Goal: Information Seeking & Learning: Learn about a topic

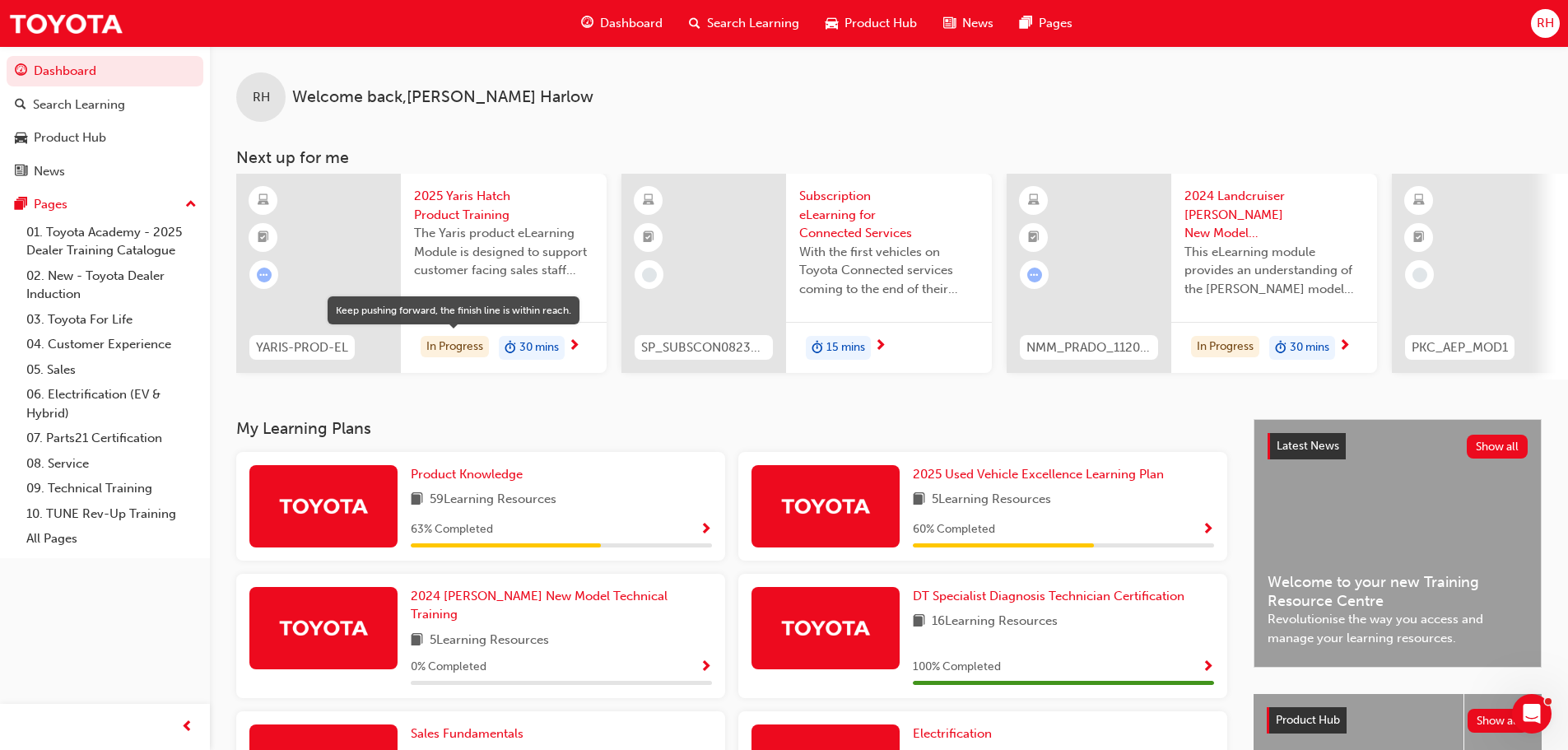
click at [448, 346] on div "In Progress" at bounding box center [455, 346] width 68 height 22
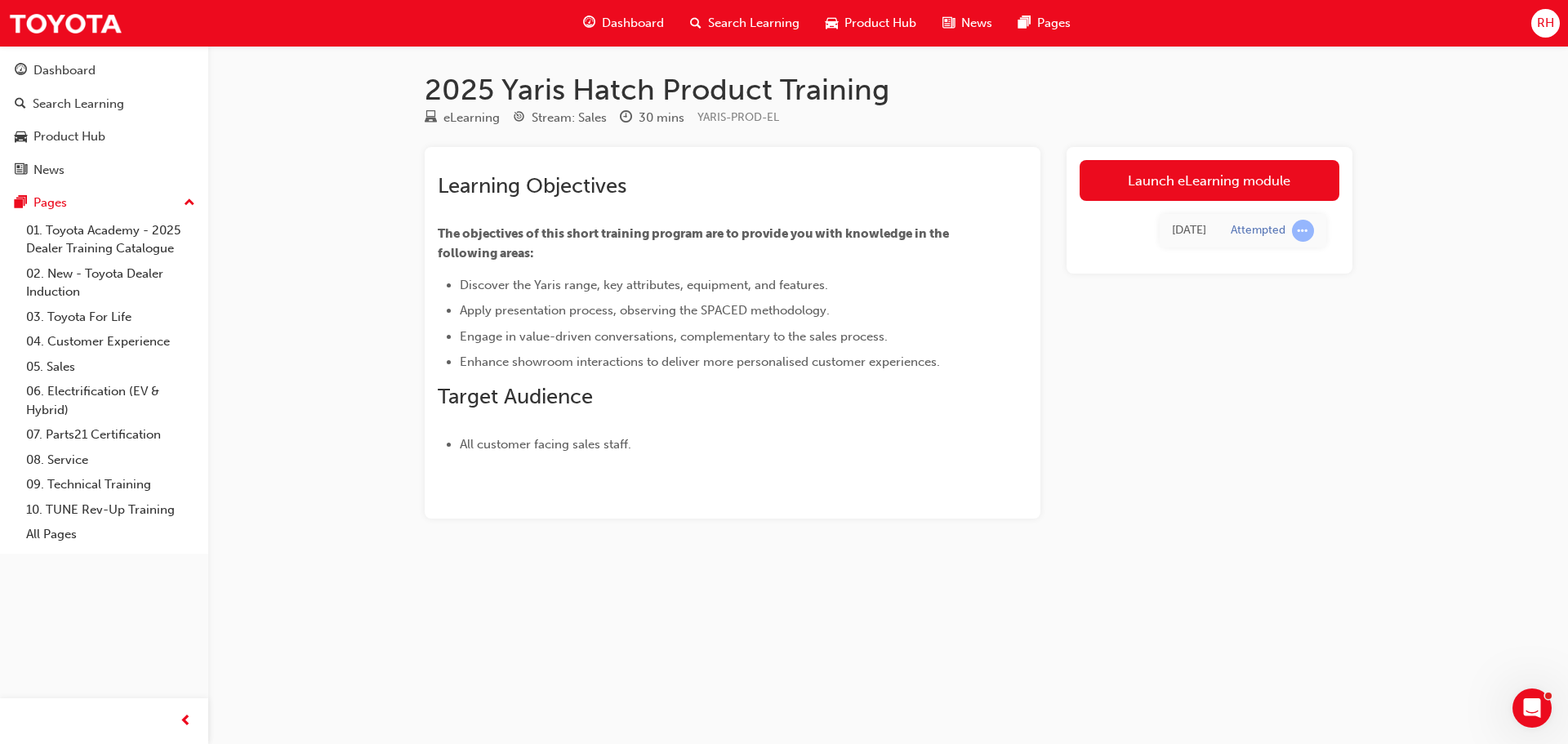
click at [1227, 173] on link "Launch eLearning module" at bounding box center [1209, 180] width 259 height 41
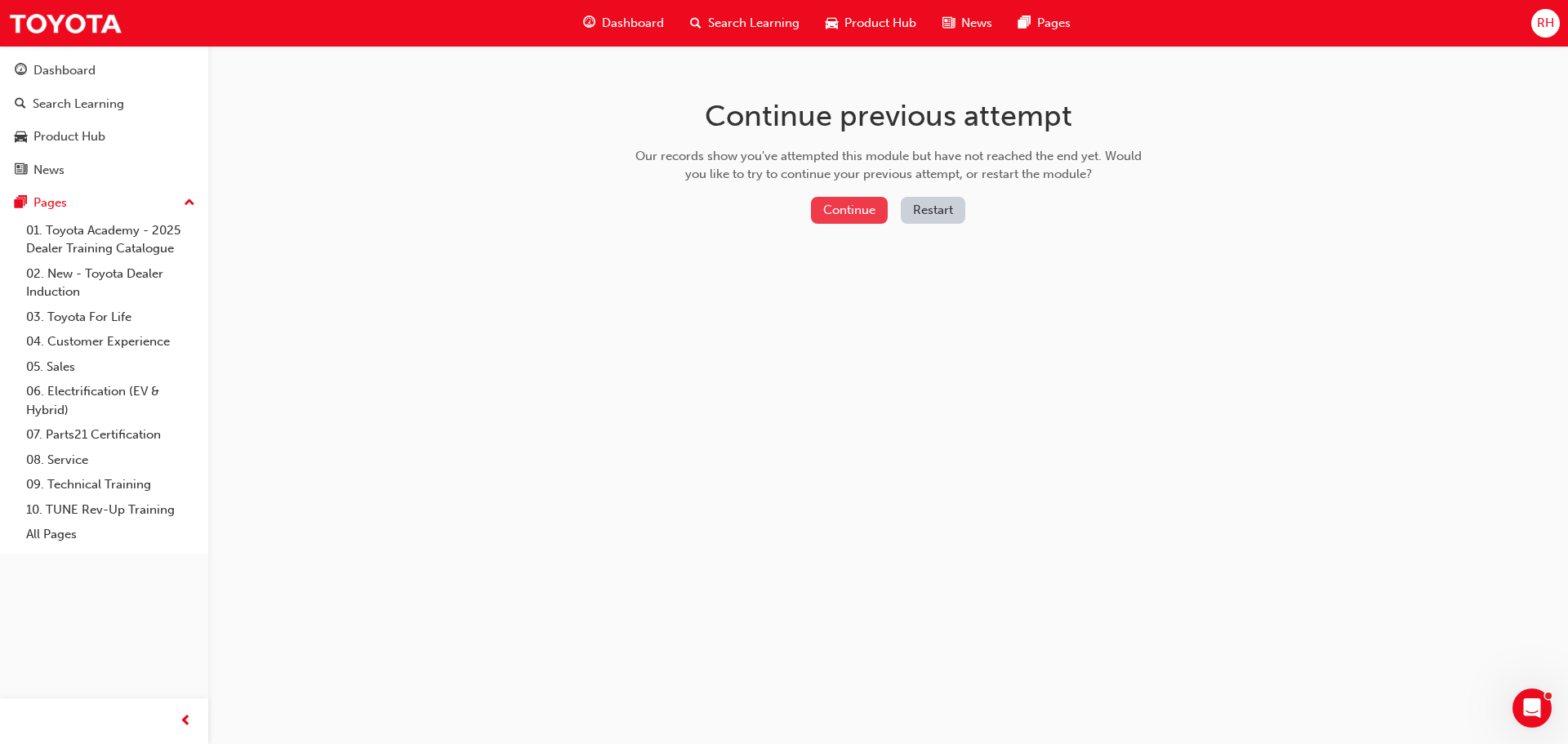
click at [862, 206] on button "Continue" at bounding box center [849, 210] width 77 height 27
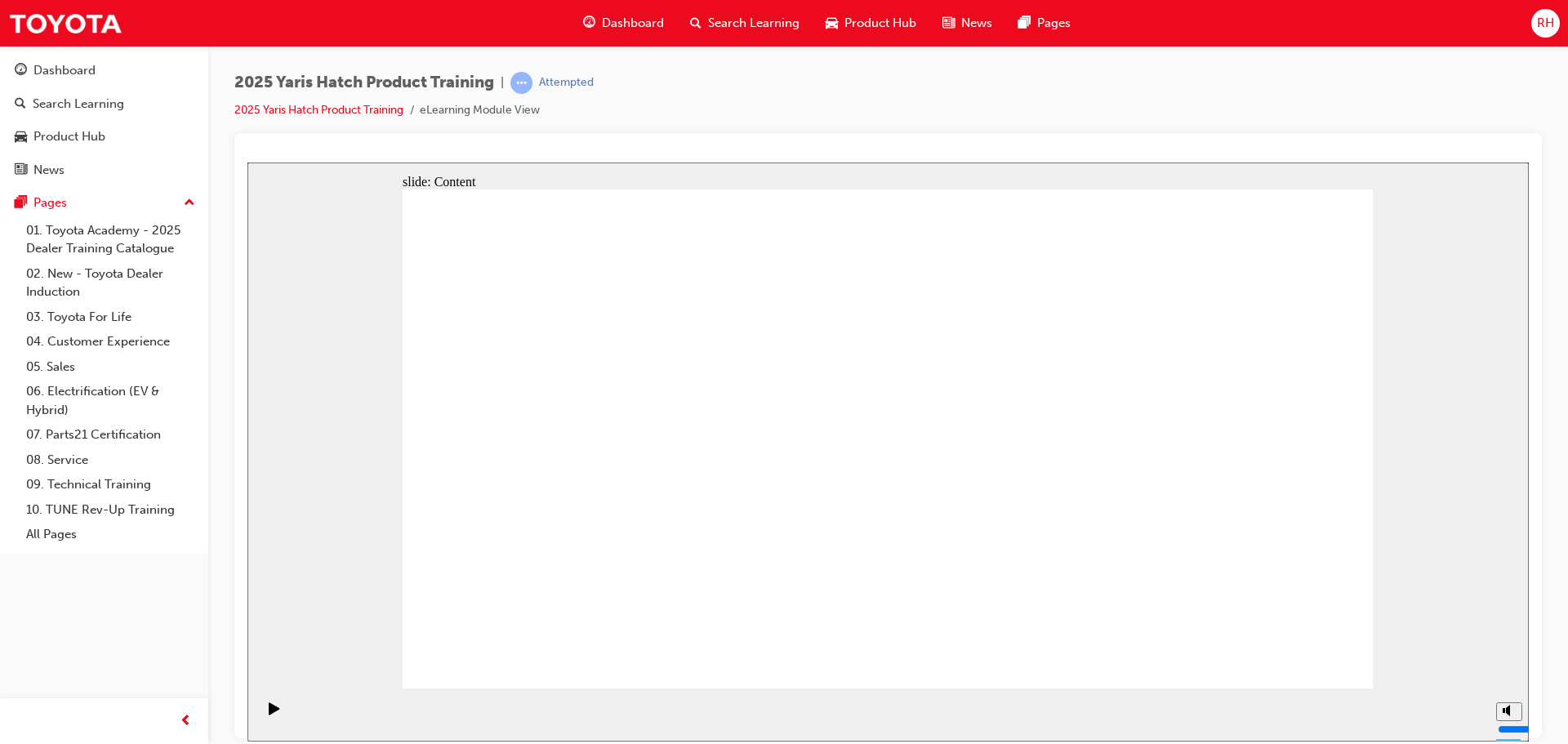
drag, startPoint x: 1284, startPoint y: 638, endPoint x: 1279, endPoint y: 655, distance: 17.7
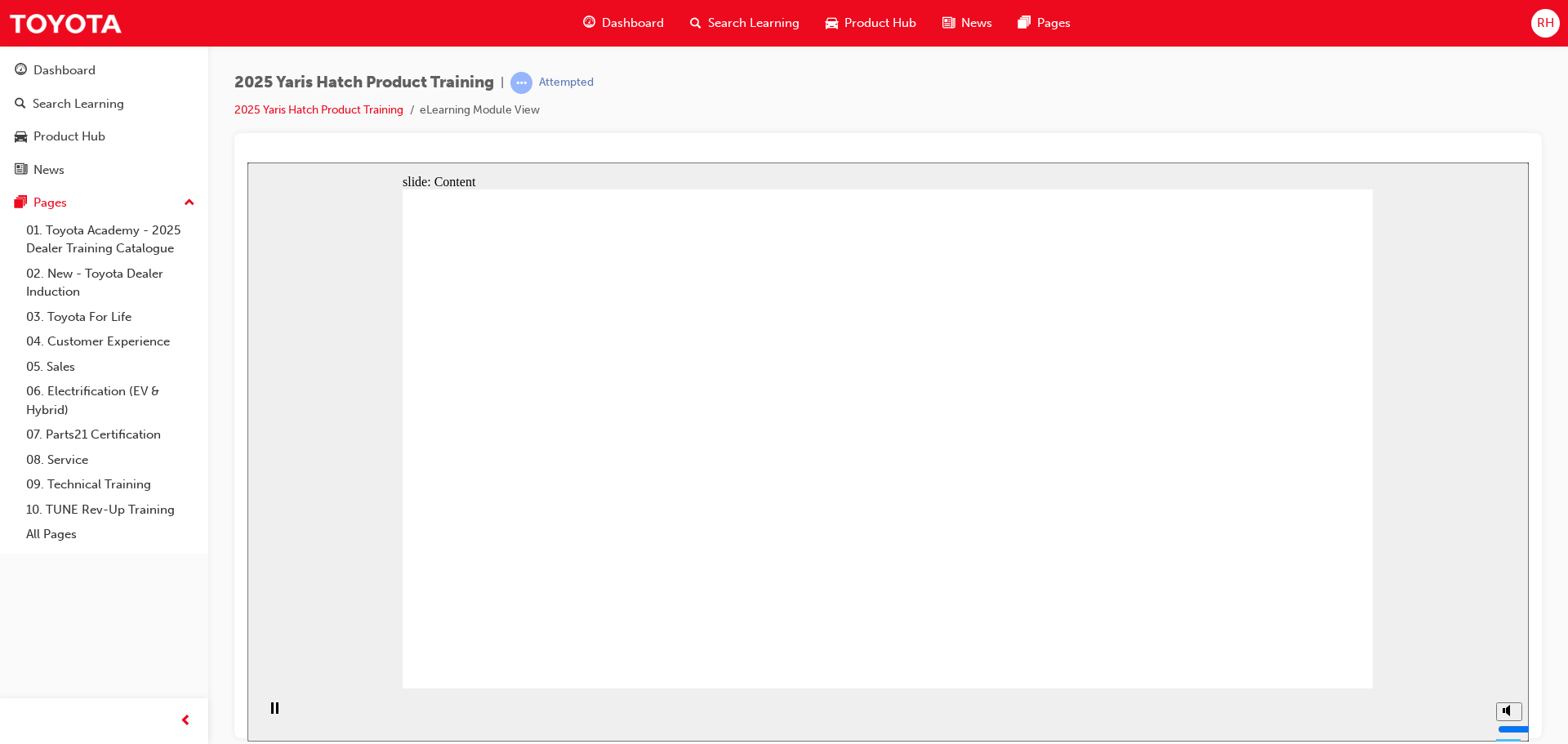
drag, startPoint x: 1138, startPoint y: 422, endPoint x: 1162, endPoint y: 436, distance: 27.8
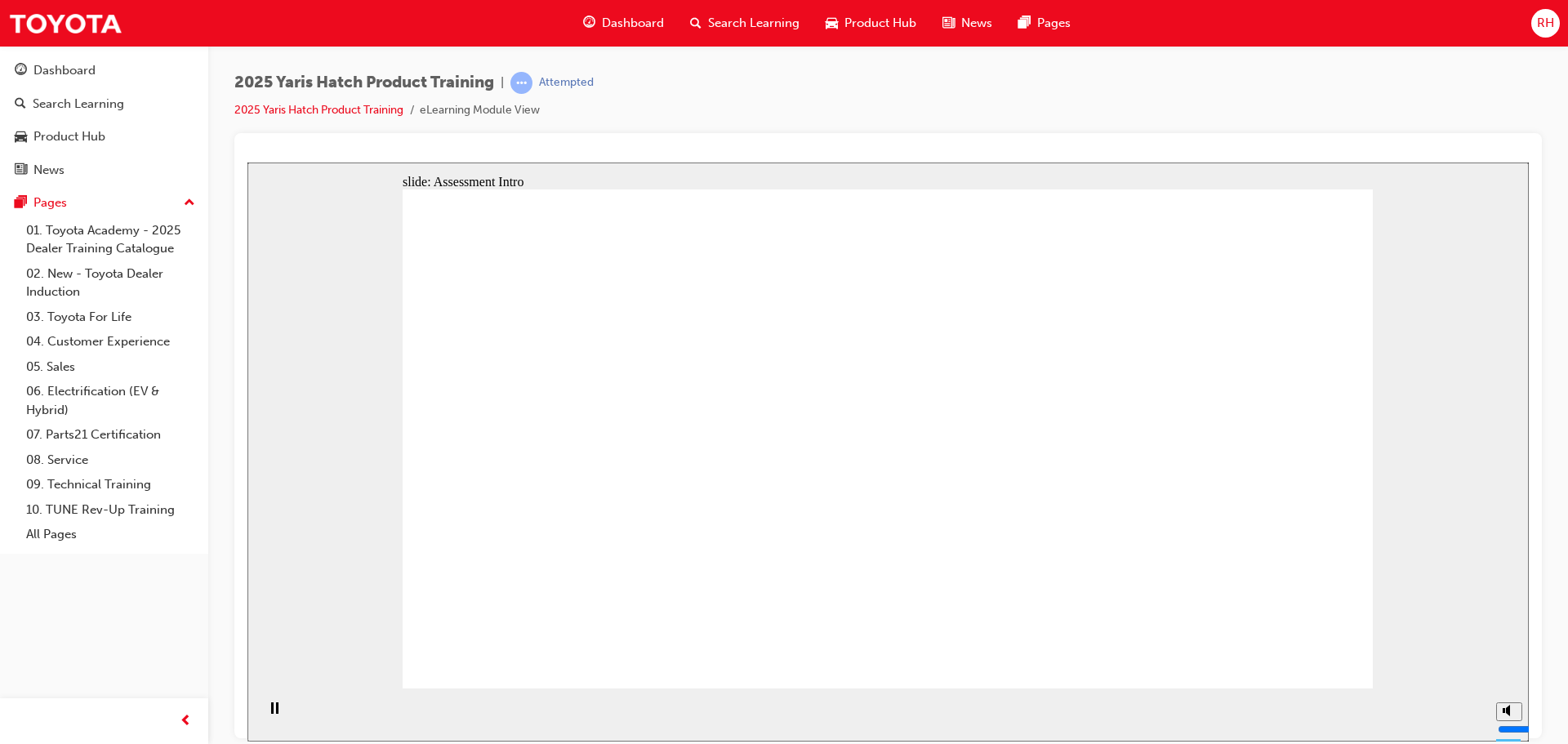
radio input "true"
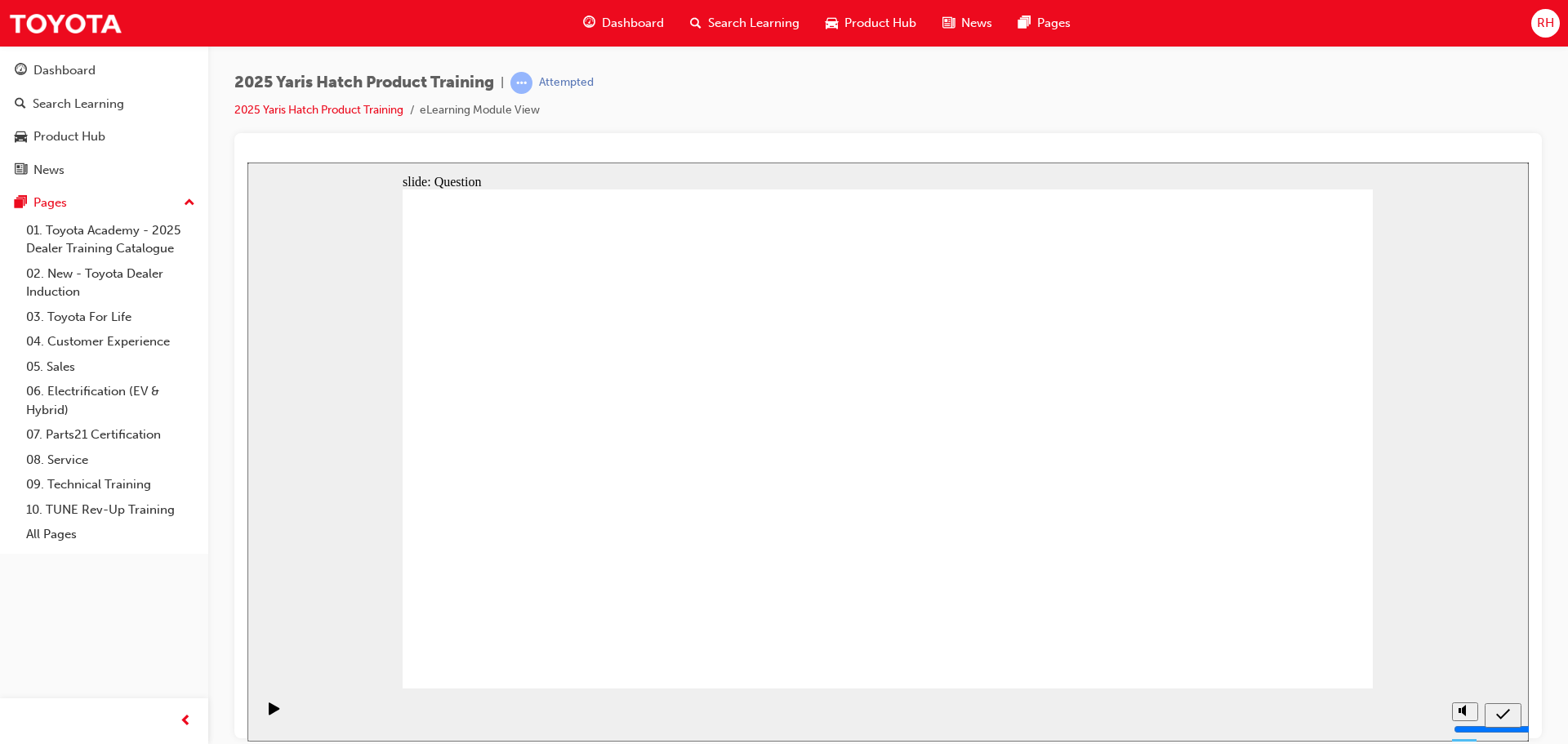
radio input "true"
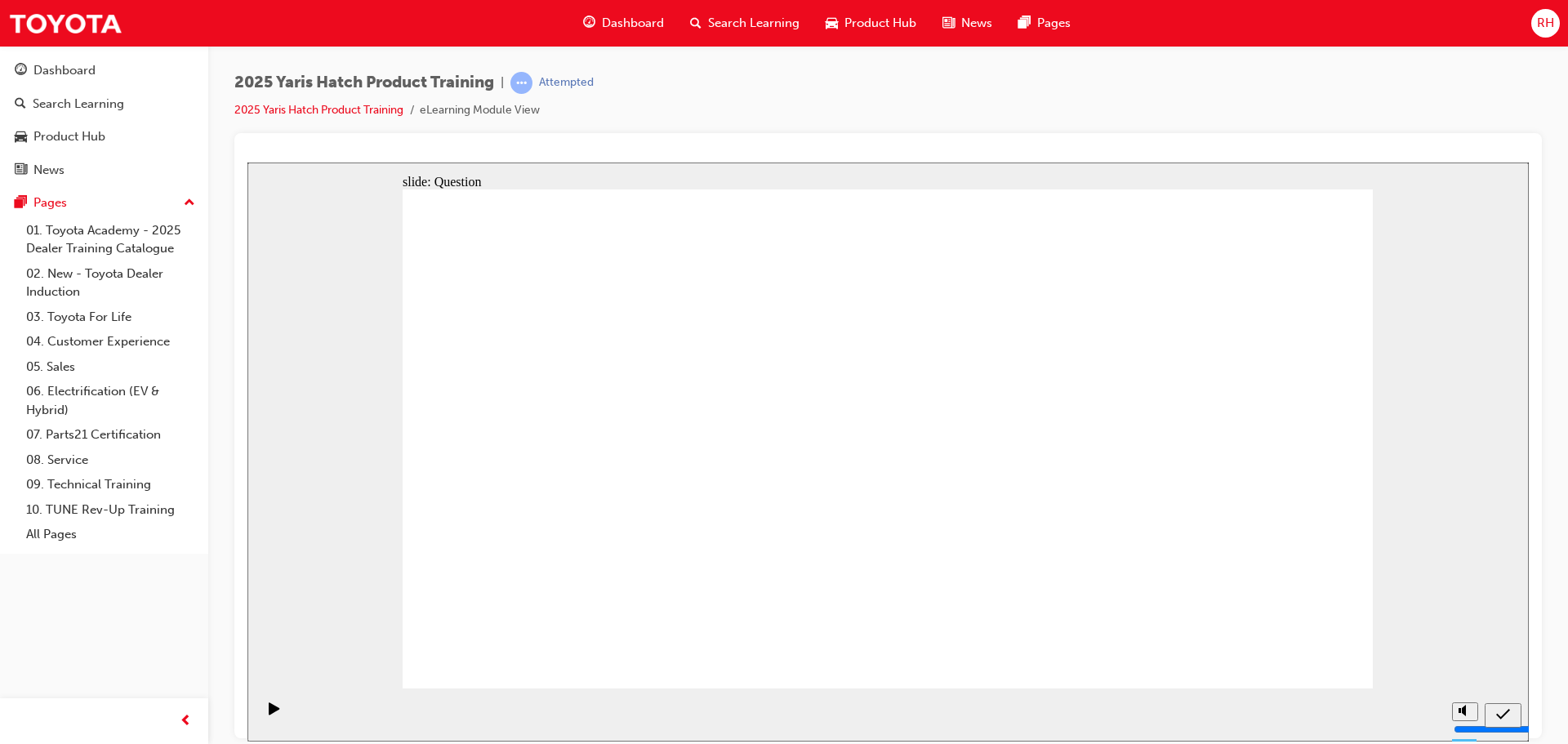
radio input "true"
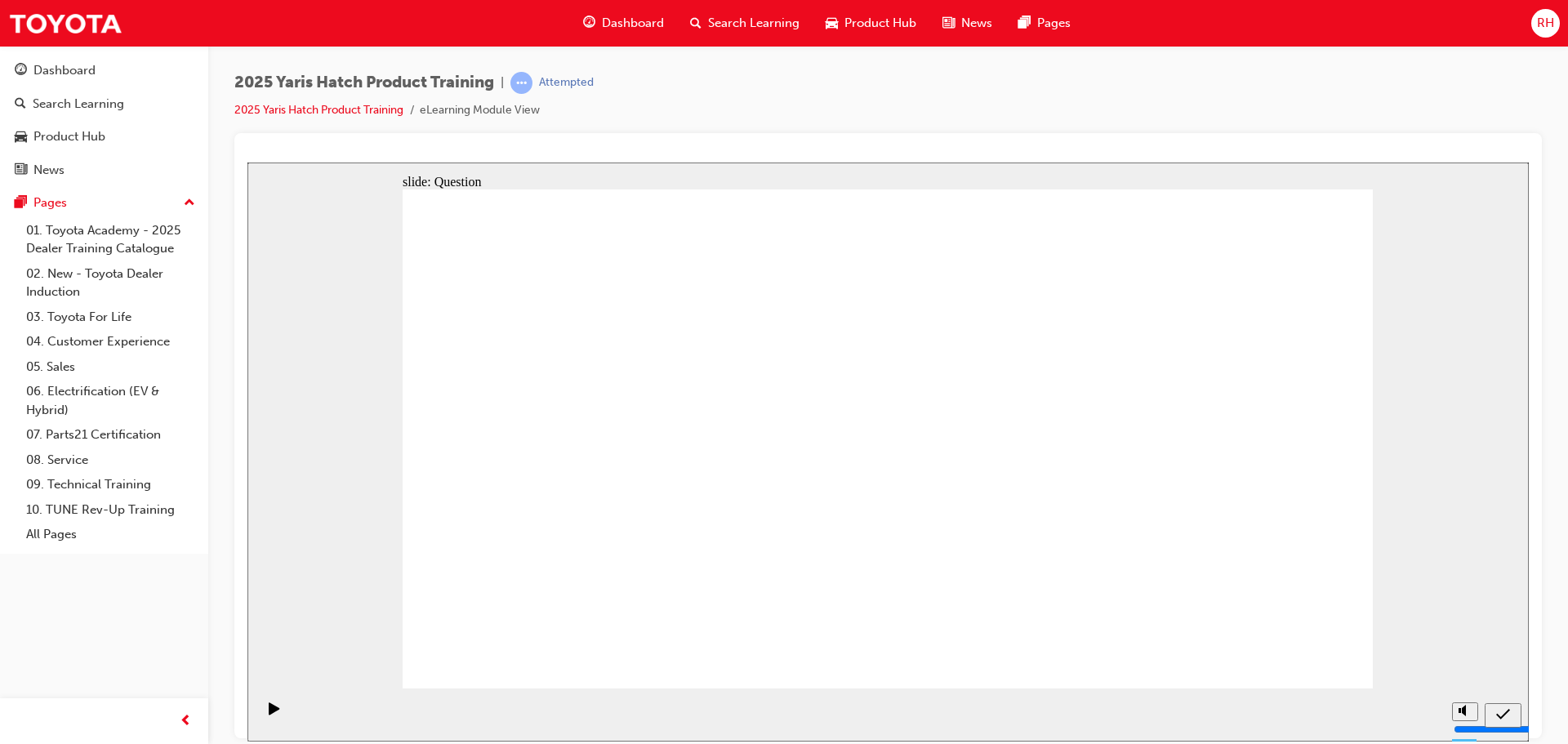
radio input "true"
drag, startPoint x: 1221, startPoint y: 403, endPoint x: 869, endPoint y: 557, distance: 384.2
drag, startPoint x: 858, startPoint y: 401, endPoint x: 1031, endPoint y: 553, distance: 230.3
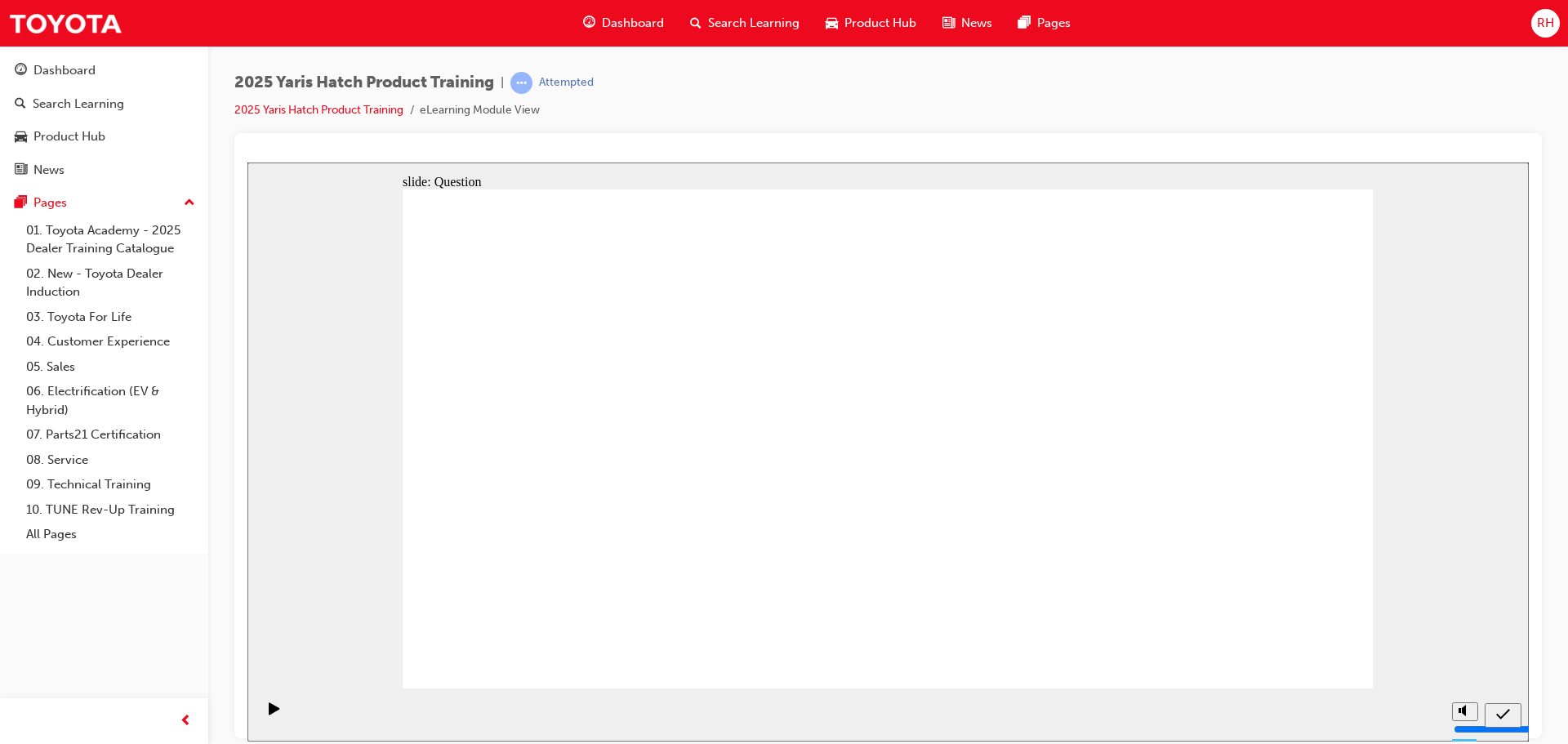
drag, startPoint x: 505, startPoint y: 411, endPoint x: 1179, endPoint y: 568, distance: 692.0
drag, startPoint x: 1028, startPoint y: 433, endPoint x: 720, endPoint y: 566, distance: 335.5
drag, startPoint x: 721, startPoint y: 415, endPoint x: 566, endPoint y: 564, distance: 215.0
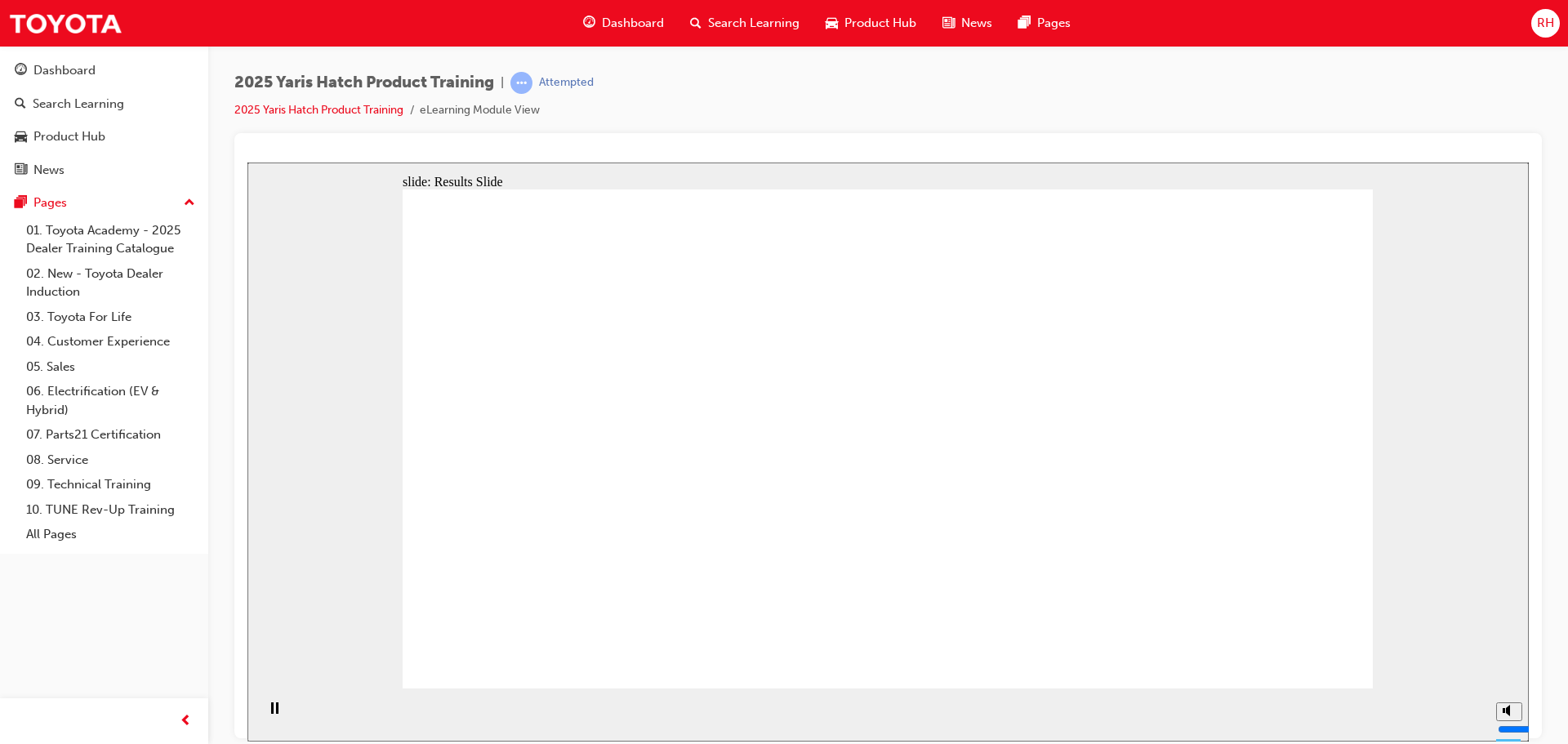
radio input "true"
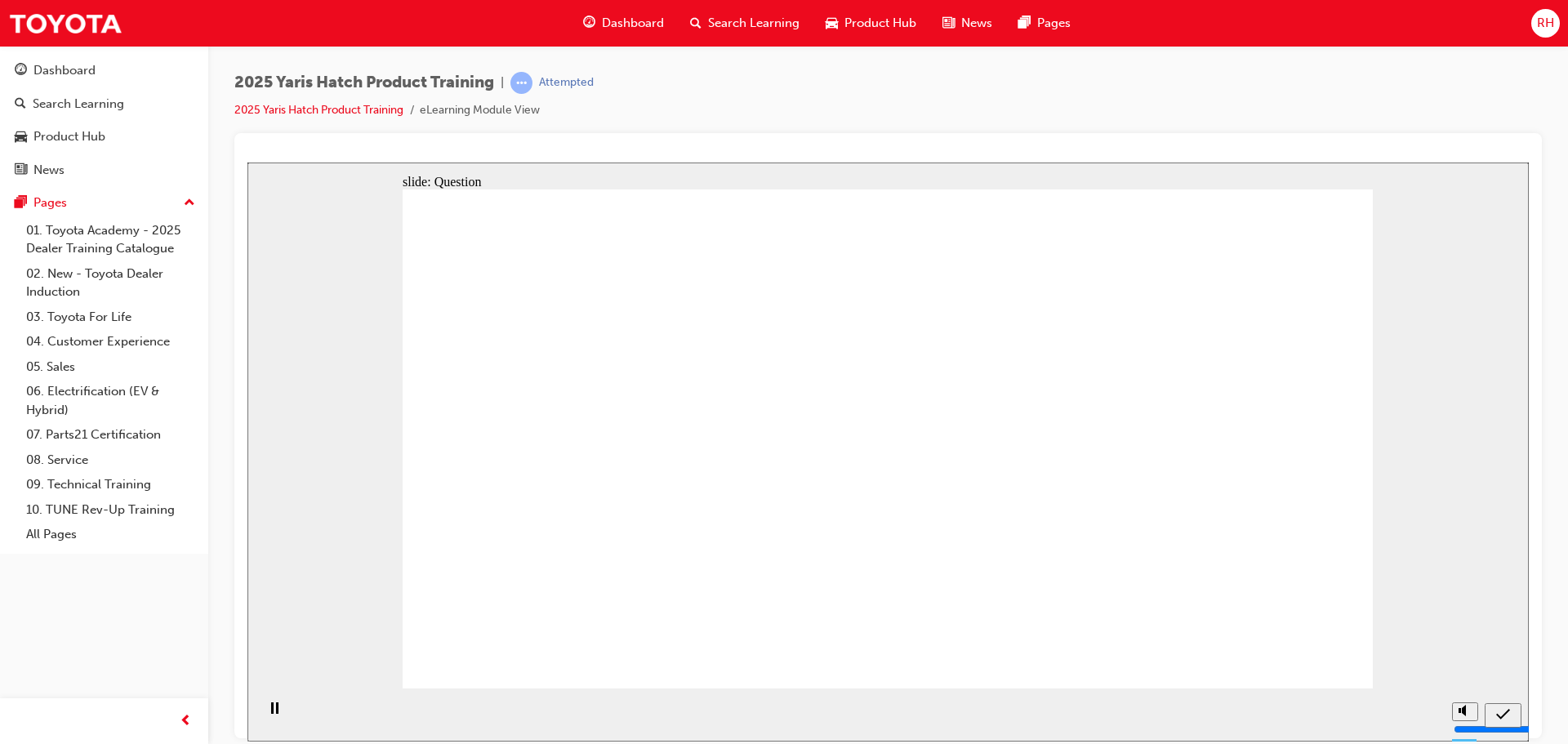
radio input "true"
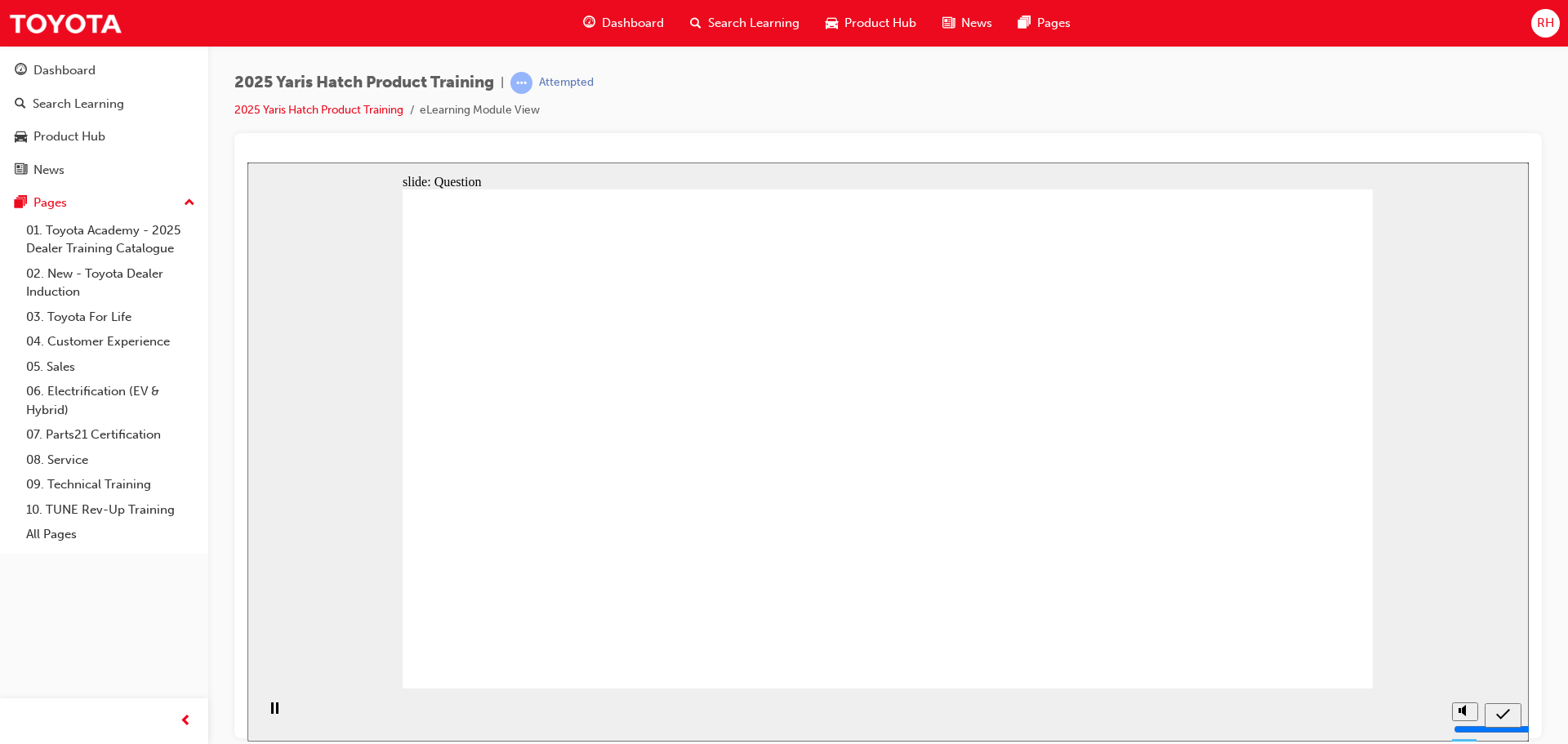
radio input "true"
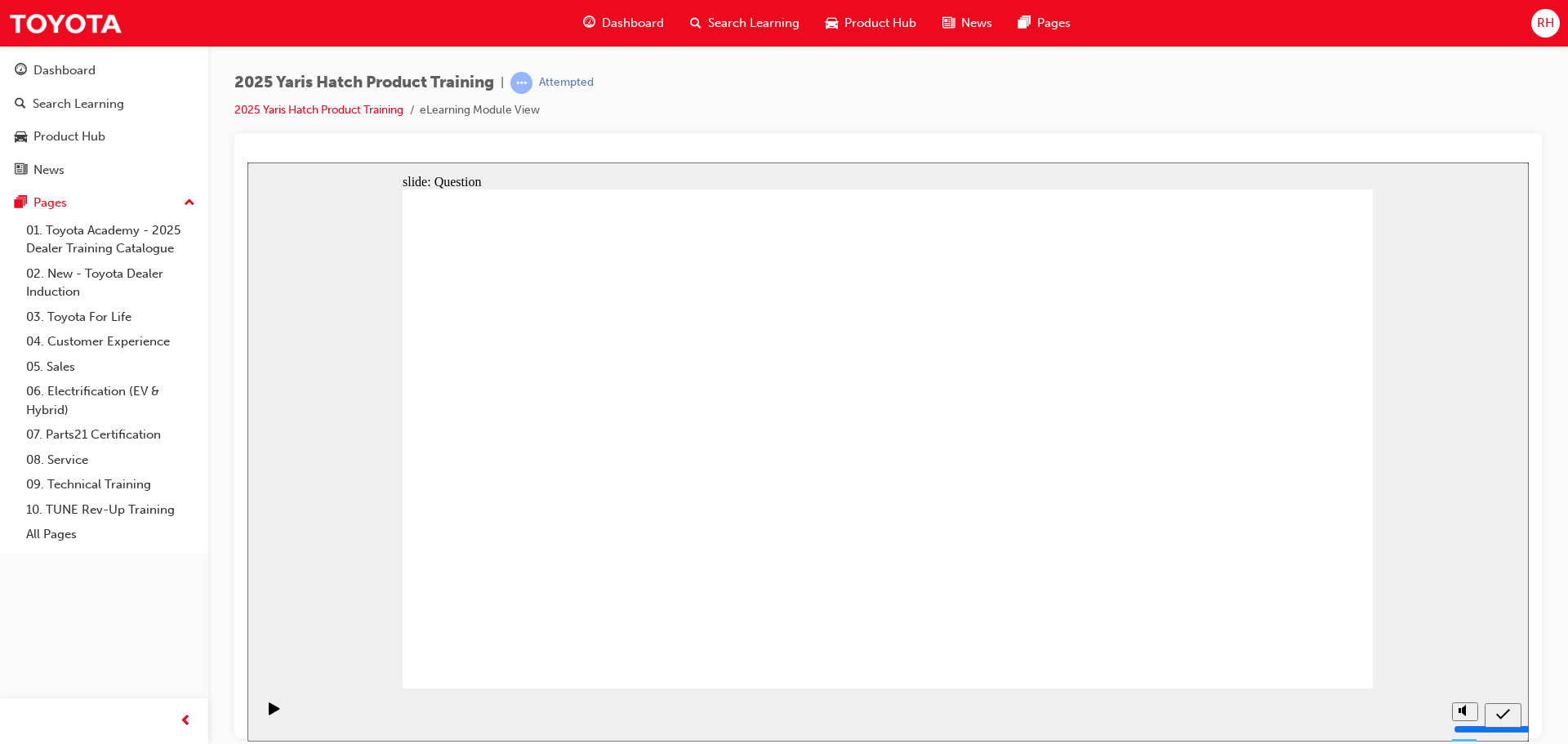
drag, startPoint x: 1209, startPoint y: 424, endPoint x: 895, endPoint y: 544, distance: 336.1
drag, startPoint x: 912, startPoint y: 452, endPoint x: 1064, endPoint y: 547, distance: 179.2
drag, startPoint x: 539, startPoint y: 406, endPoint x: 1259, endPoint y: 570, distance: 738.4
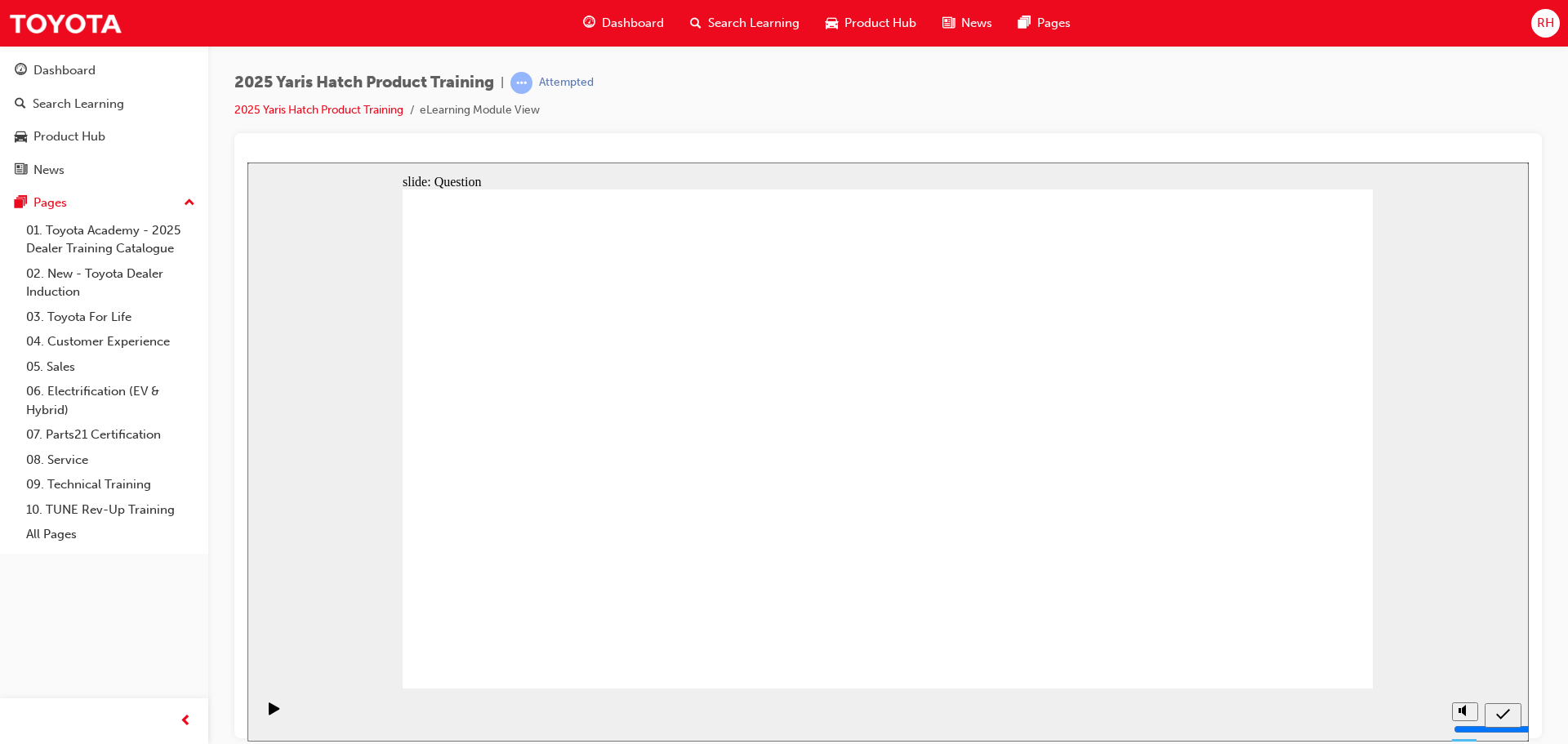
drag, startPoint x: 1062, startPoint y: 397, endPoint x: 738, endPoint y: 557, distance: 361.4
drag, startPoint x: 736, startPoint y: 388, endPoint x: 705, endPoint y: 532, distance: 147.3
drag, startPoint x: 930, startPoint y: 541, endPoint x: 896, endPoint y: 549, distance: 34.9
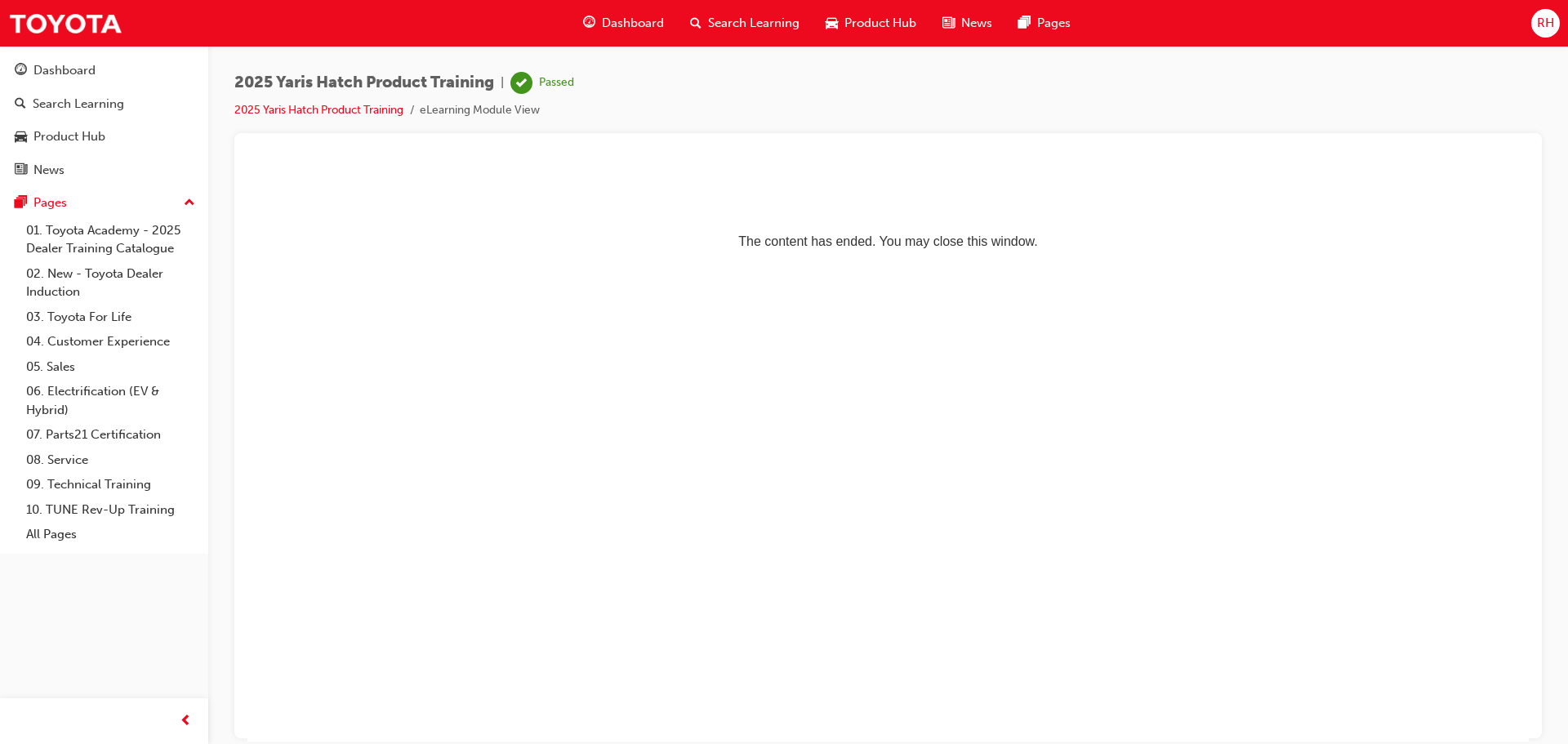
click at [626, 21] on span "Dashboard" at bounding box center [632, 23] width 62 height 19
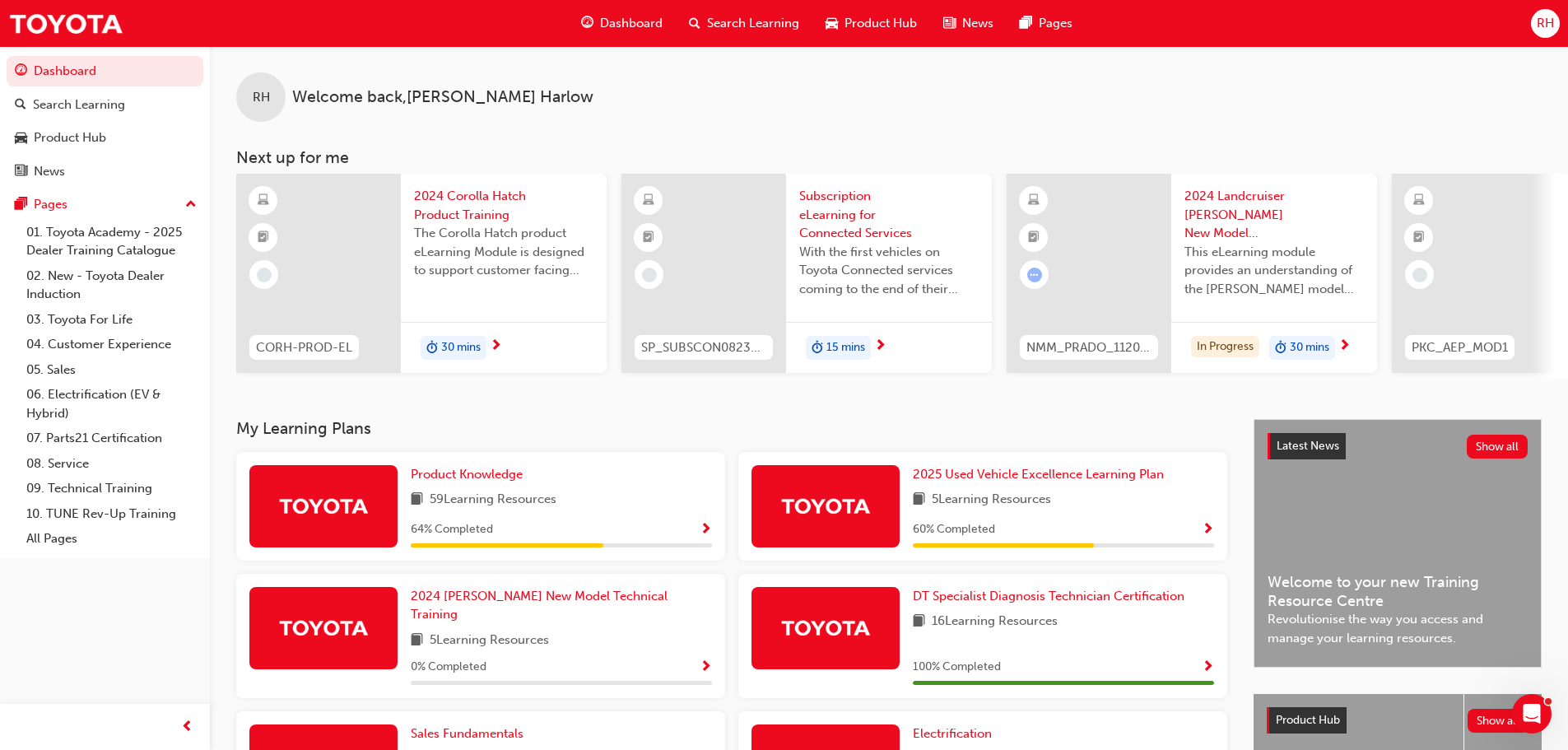
click at [841, 342] on span "15 mins" at bounding box center [845, 347] width 38 height 19
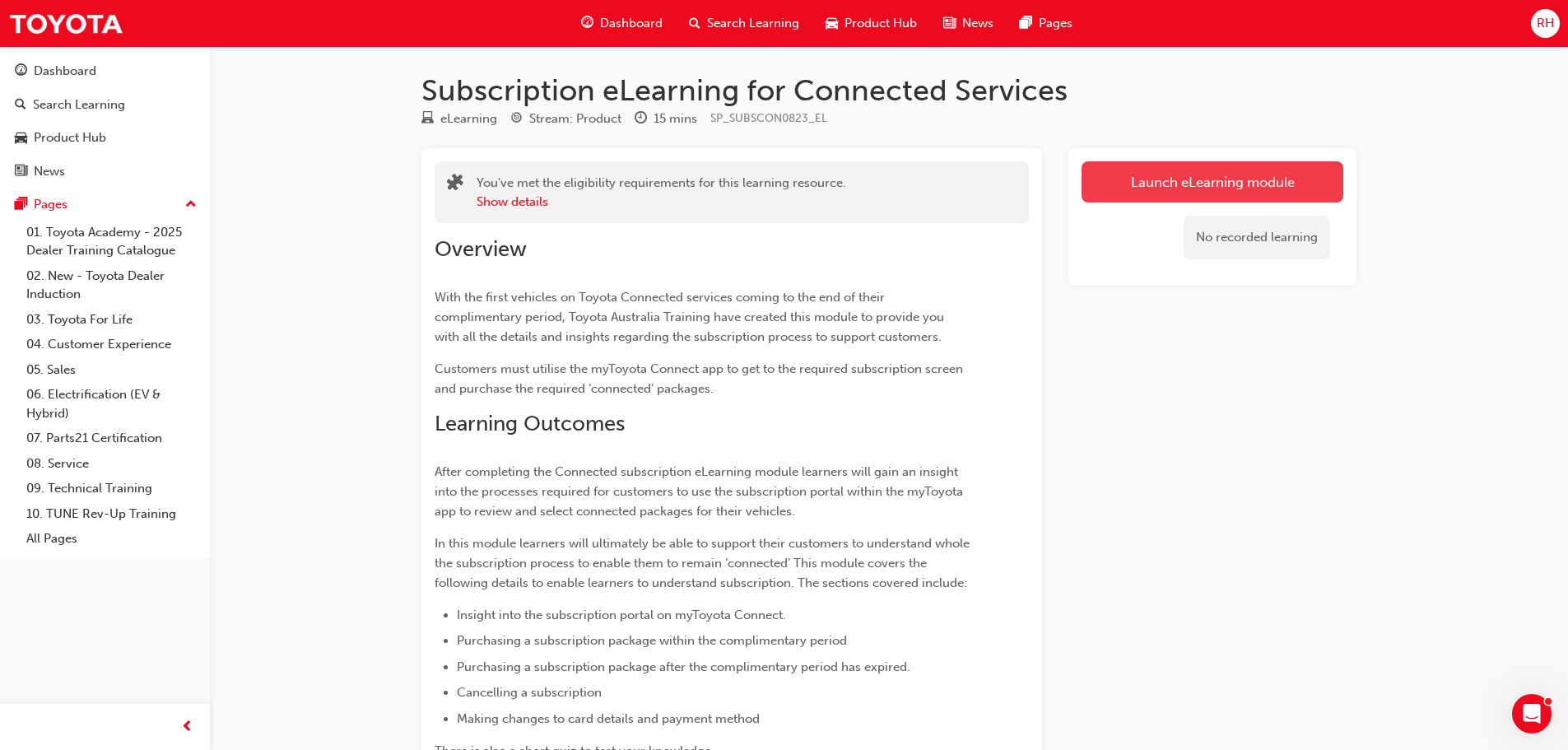
click at [1140, 173] on link "Launch eLearning module" at bounding box center [1212, 181] width 261 height 41
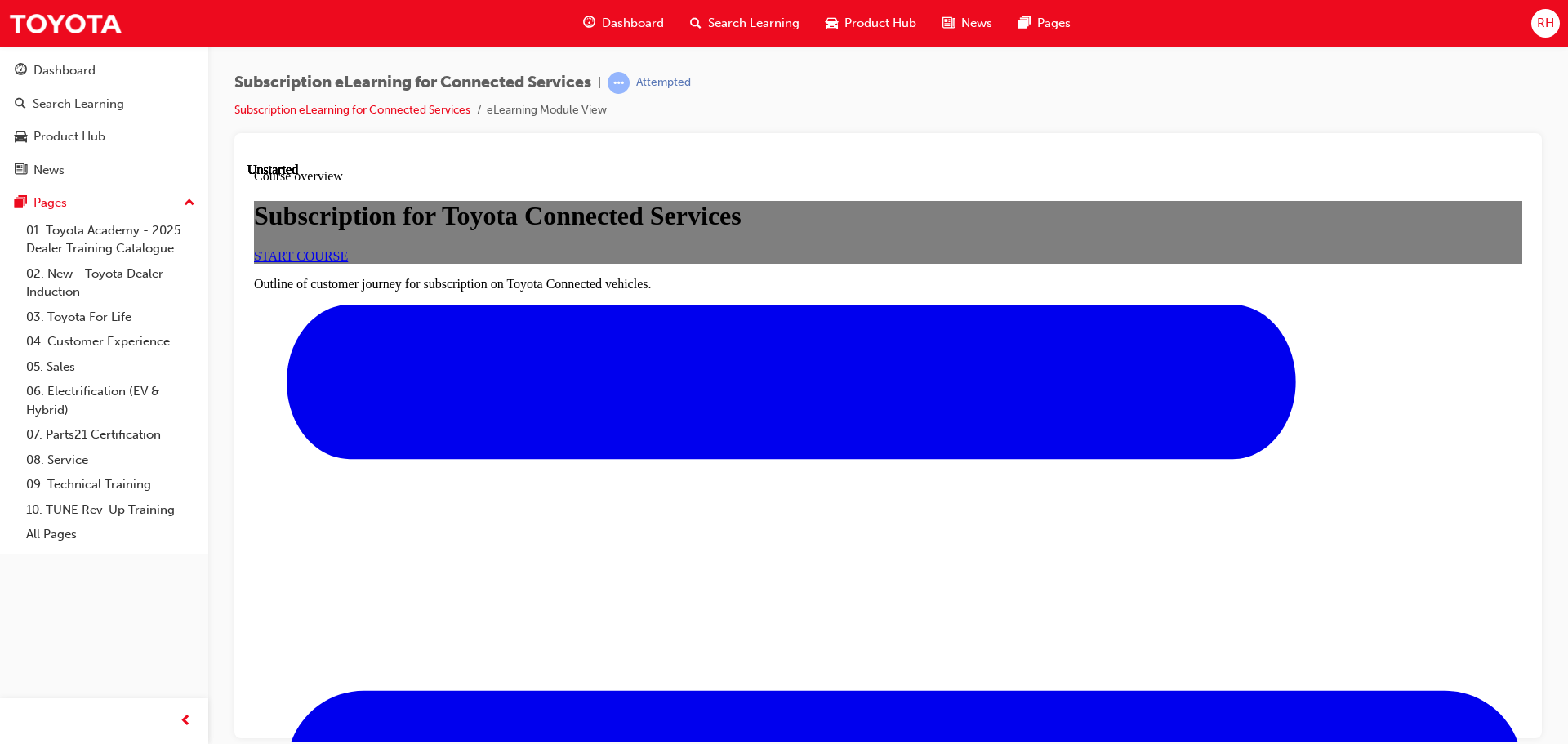
click at [348, 262] on span "START COURSE" at bounding box center [301, 255] width 94 height 14
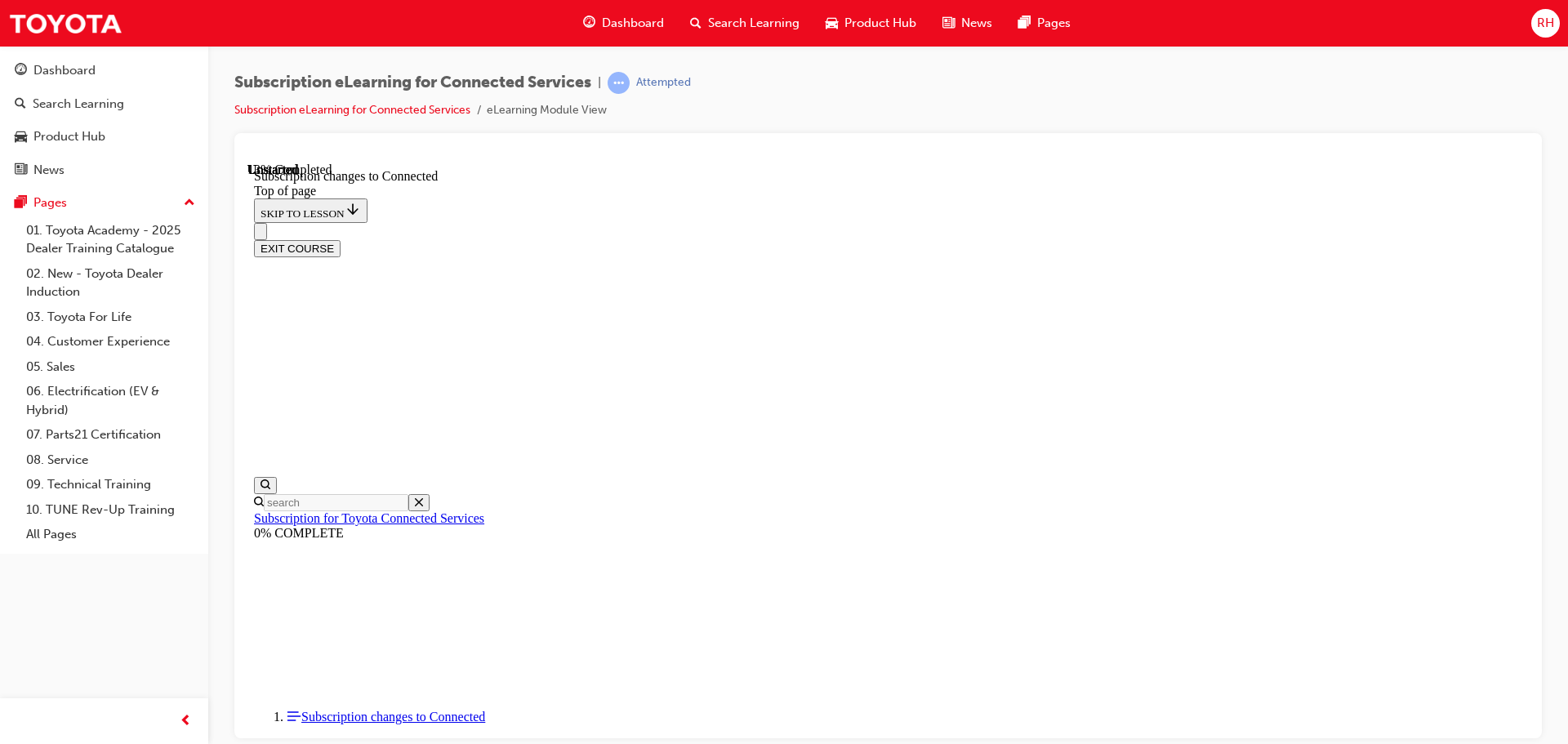
scroll to position [133, 0]
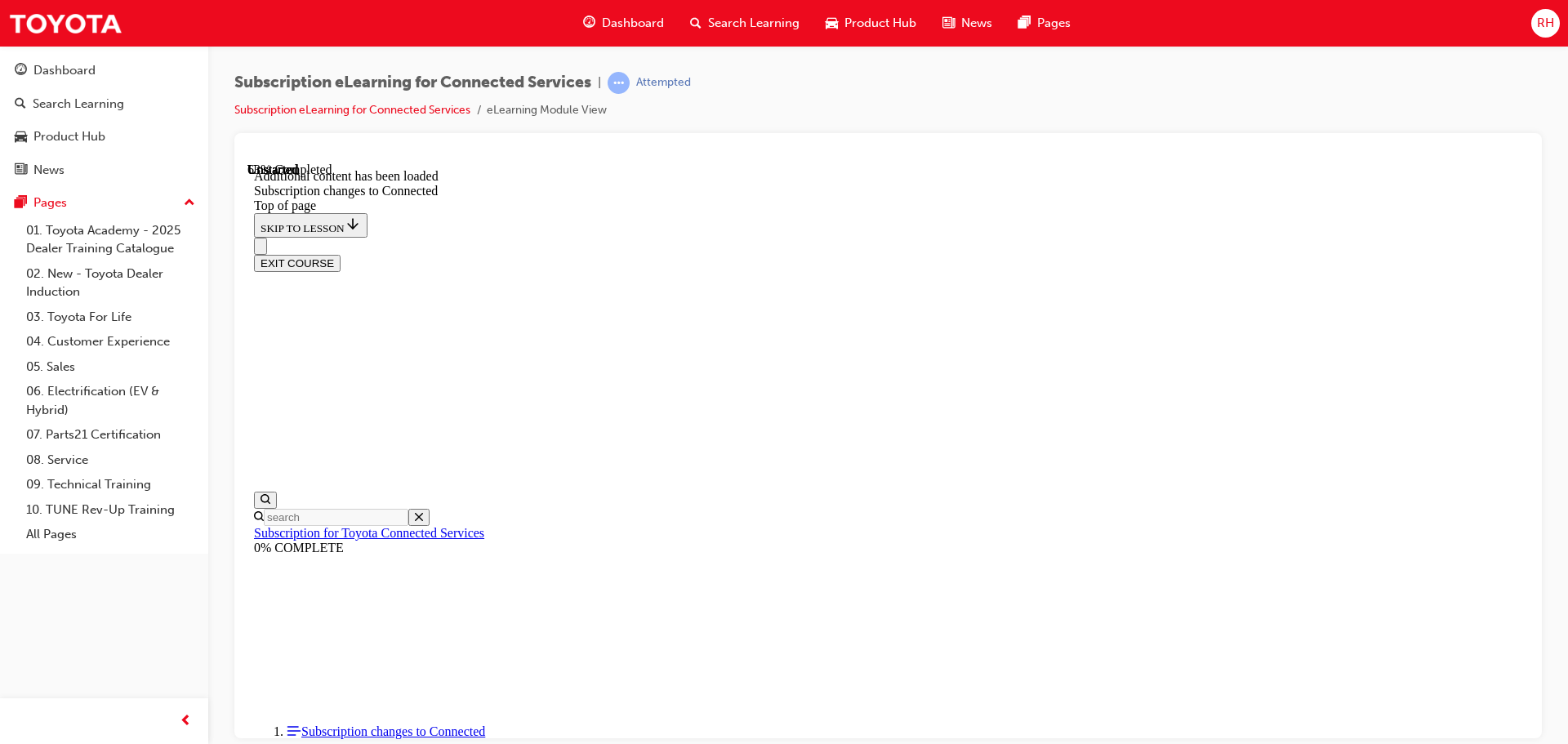
scroll to position [1787, 0]
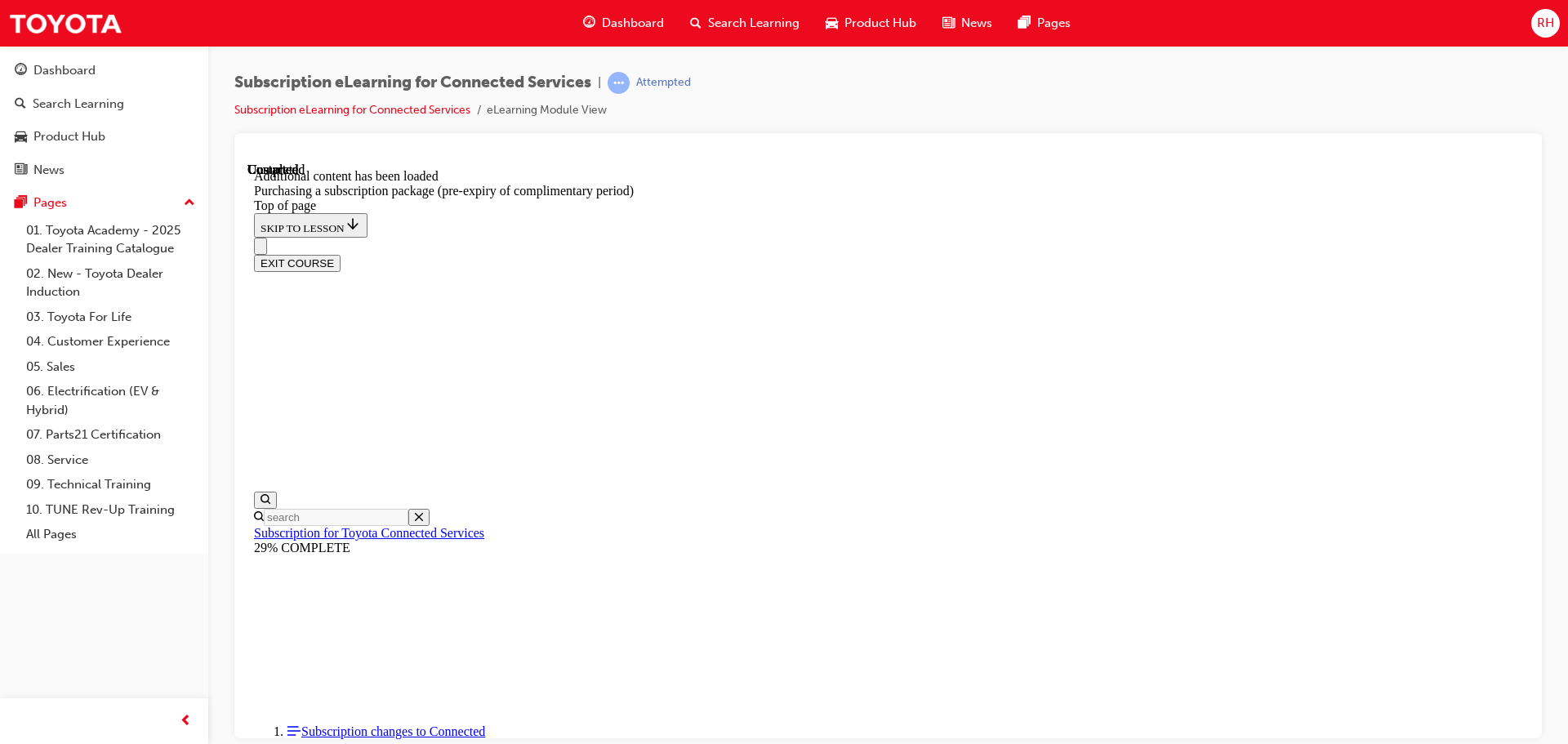
scroll to position [1849, 0]
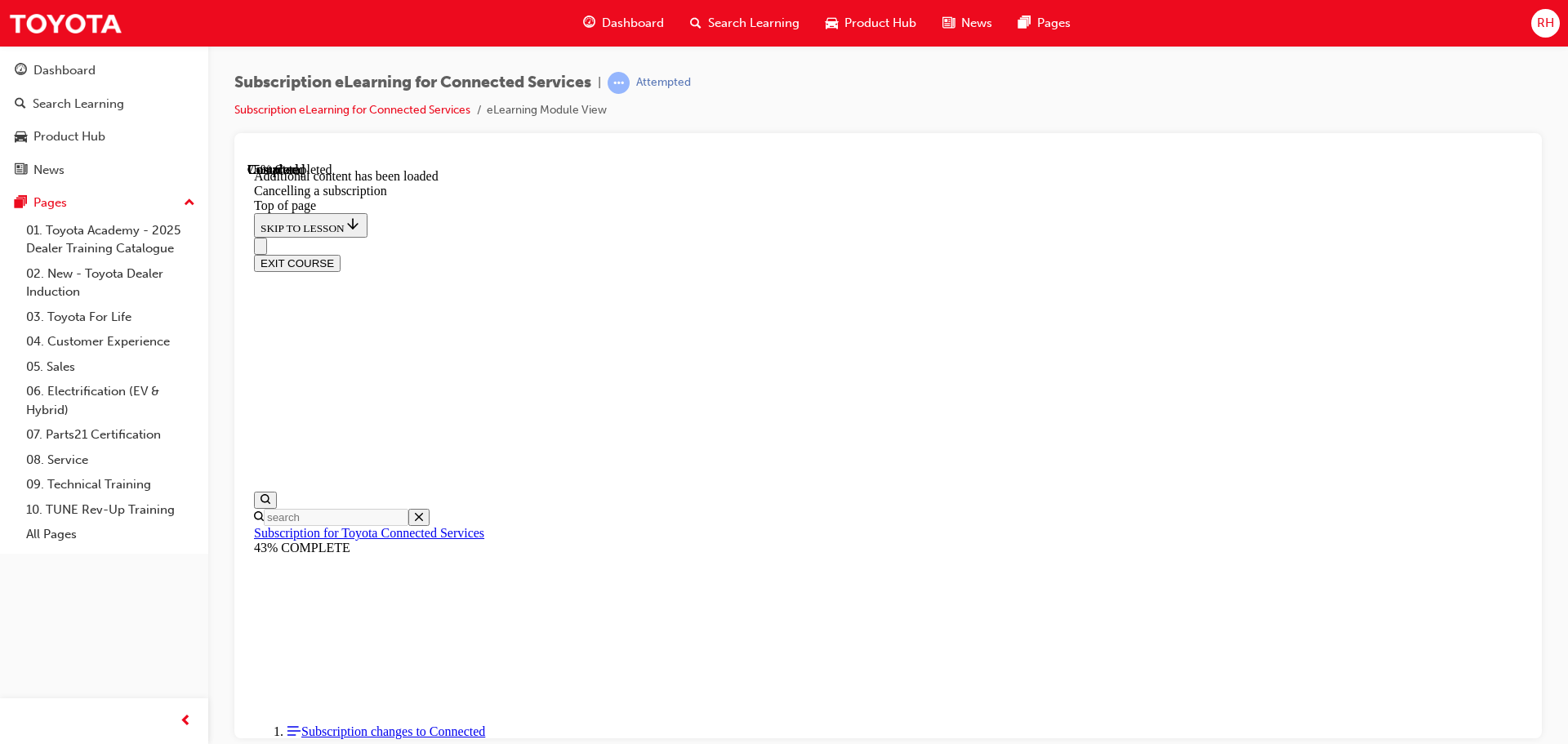
scroll to position [1111, 0]
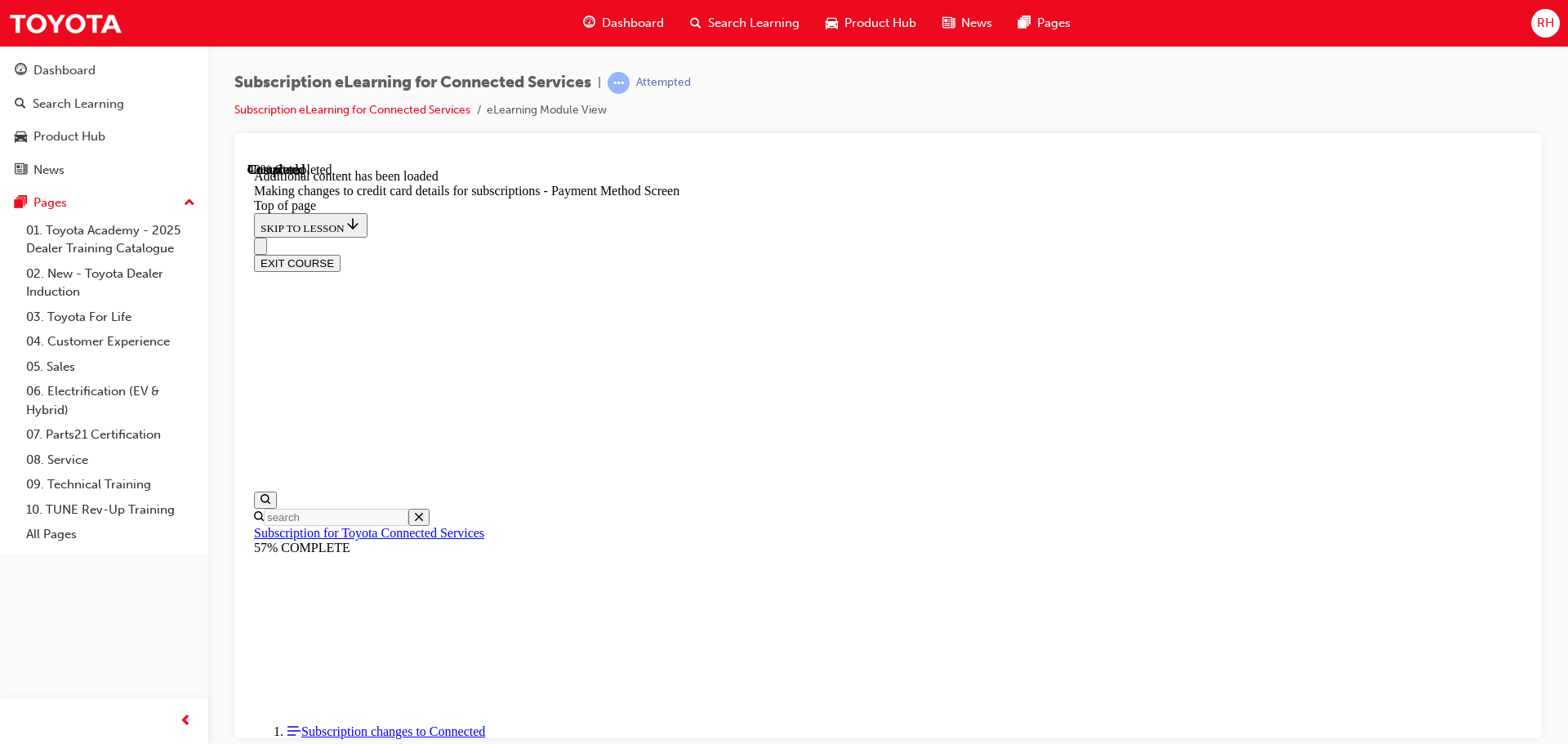
scroll to position [377, 0]
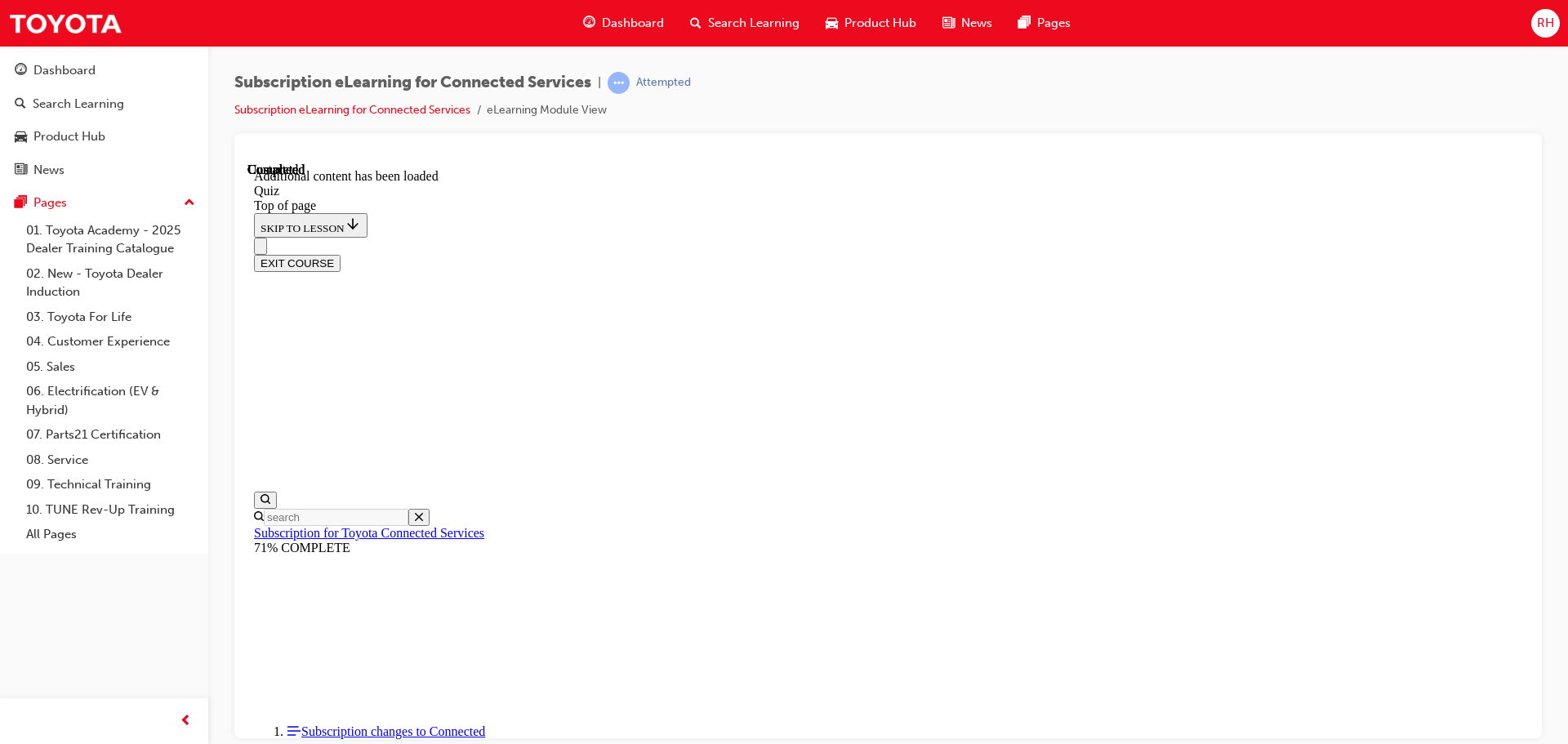
scroll to position [50, 0]
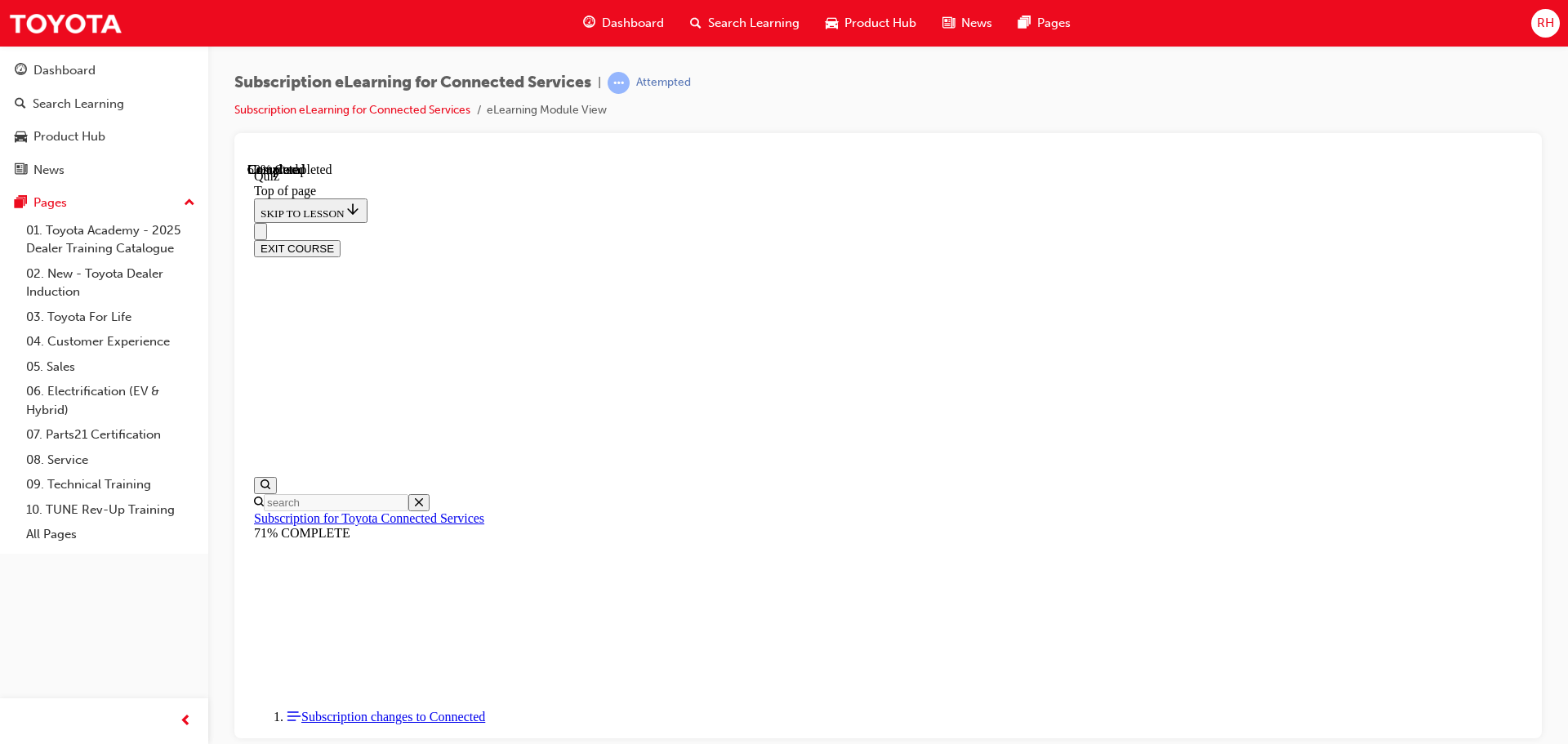
scroll to position [50, 0]
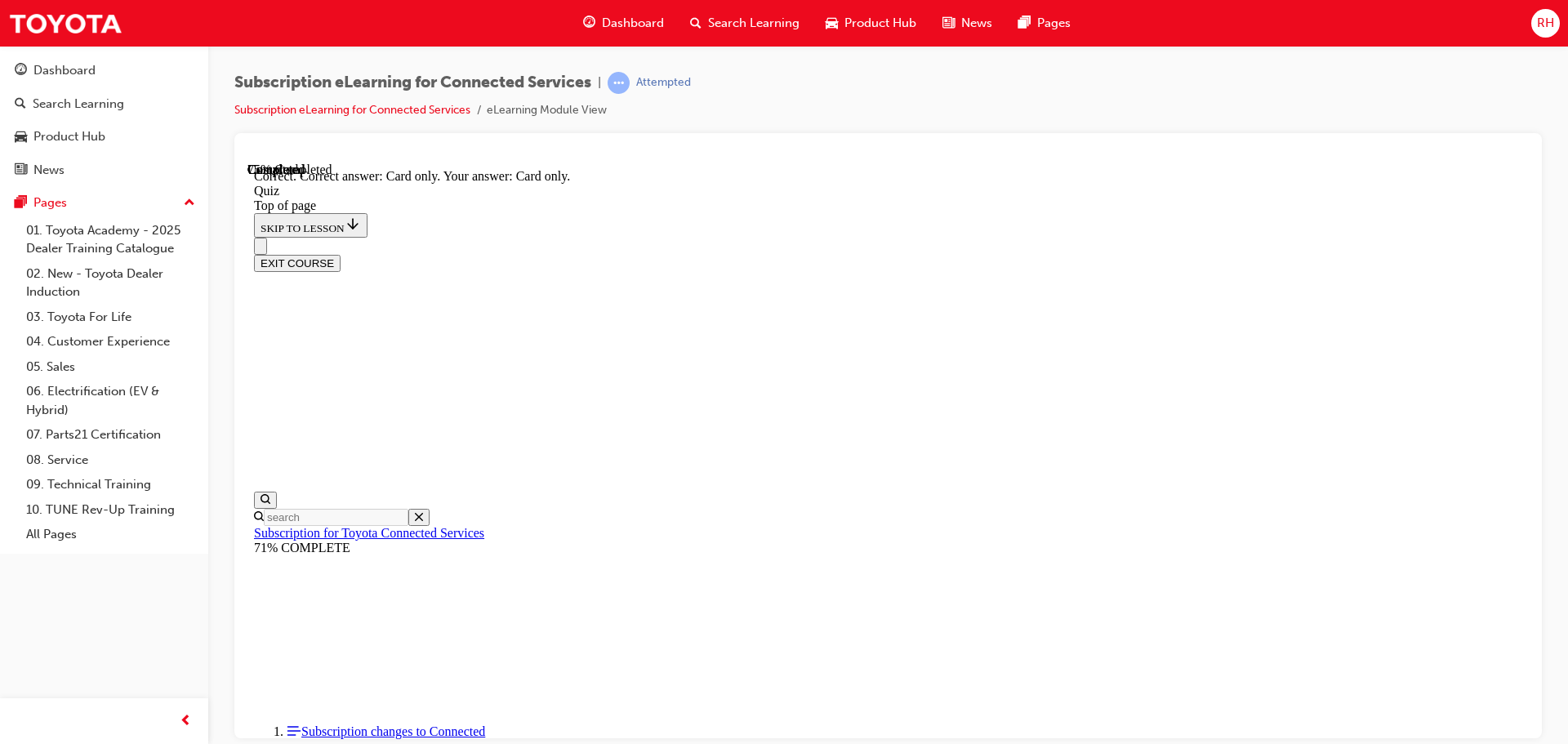
scroll to position [216, 0]
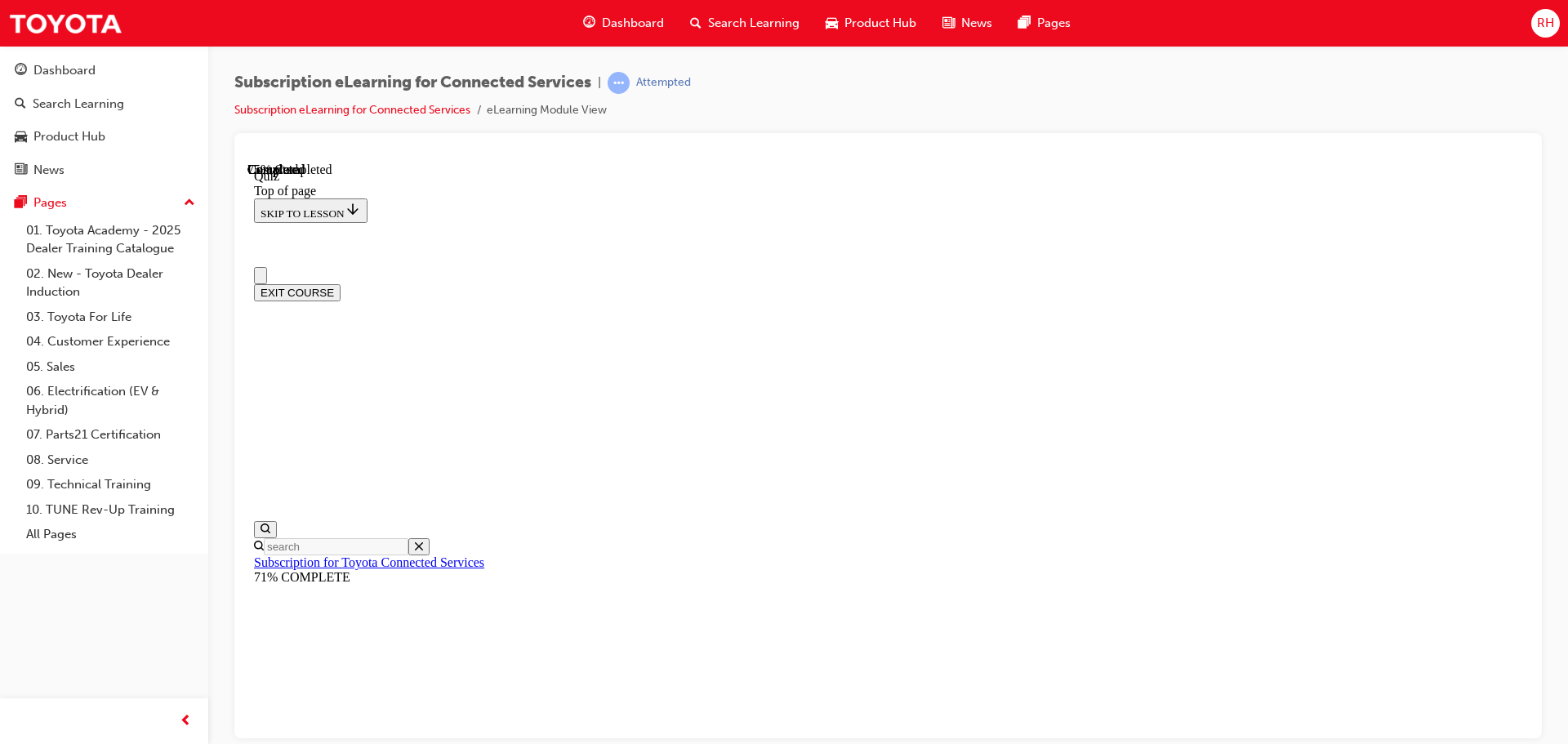
scroll to position [0, 0]
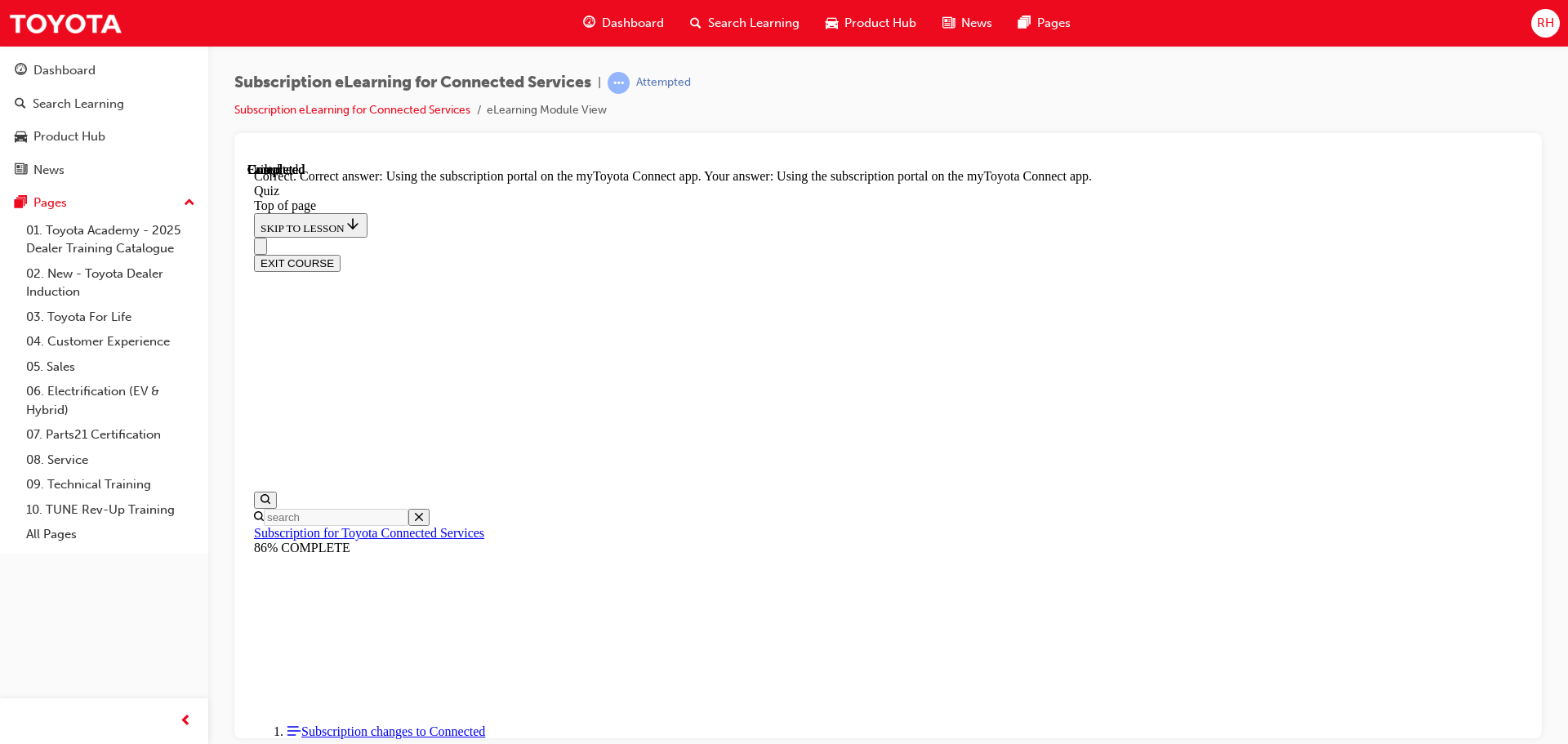
scroll to position [216, 0]
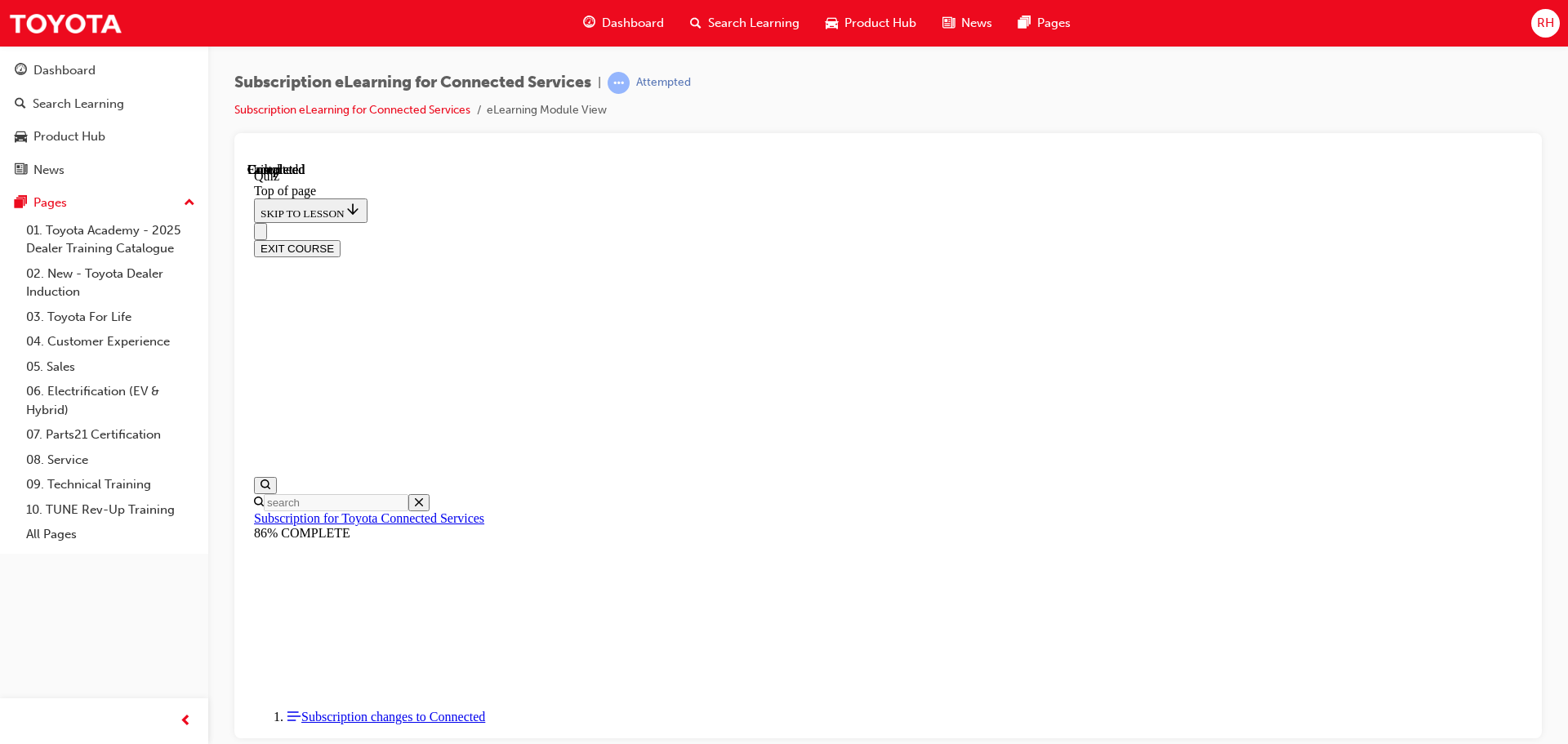
scroll to position [307, 0]
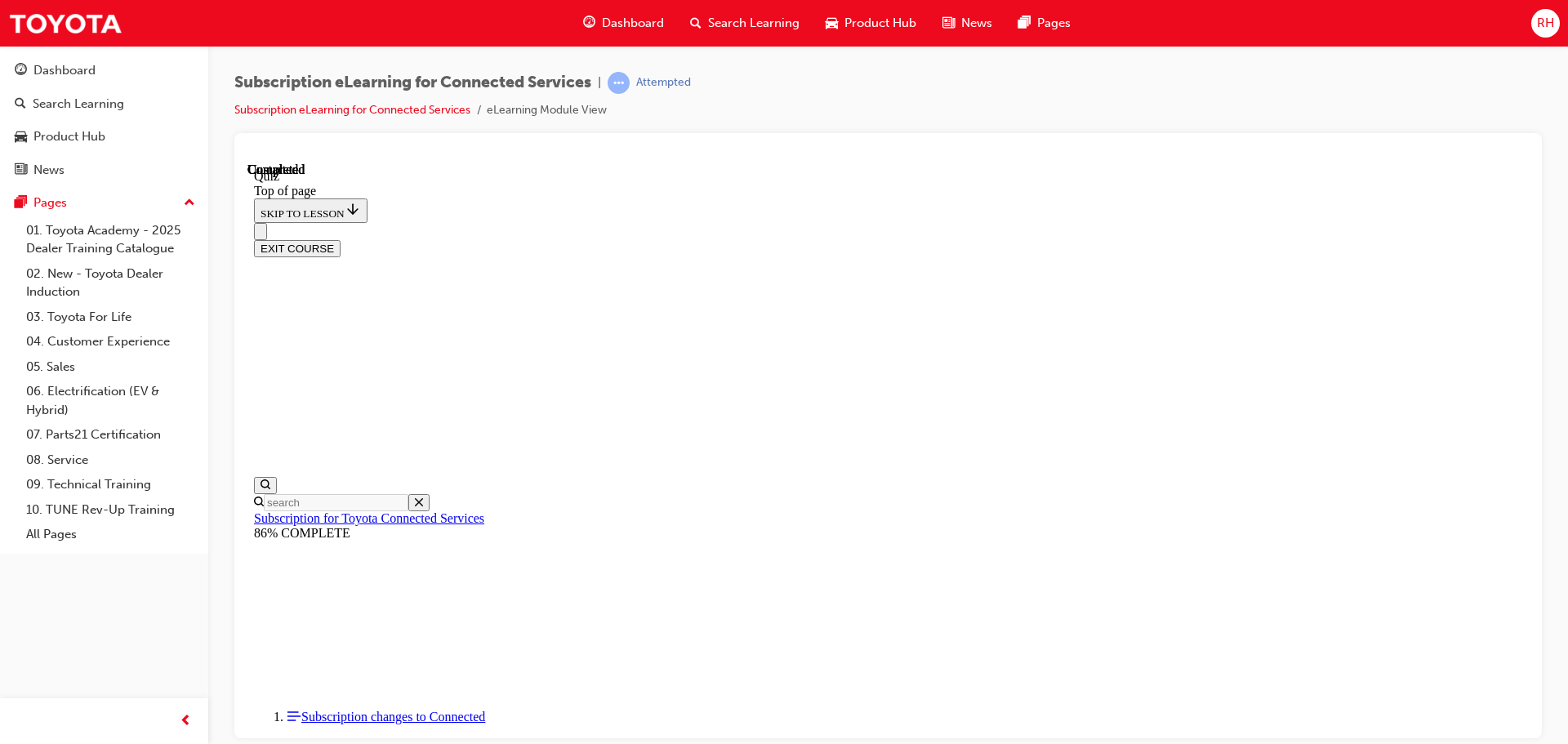
drag, startPoint x: 746, startPoint y: 503, endPoint x: 792, endPoint y: 525, distance: 51.0
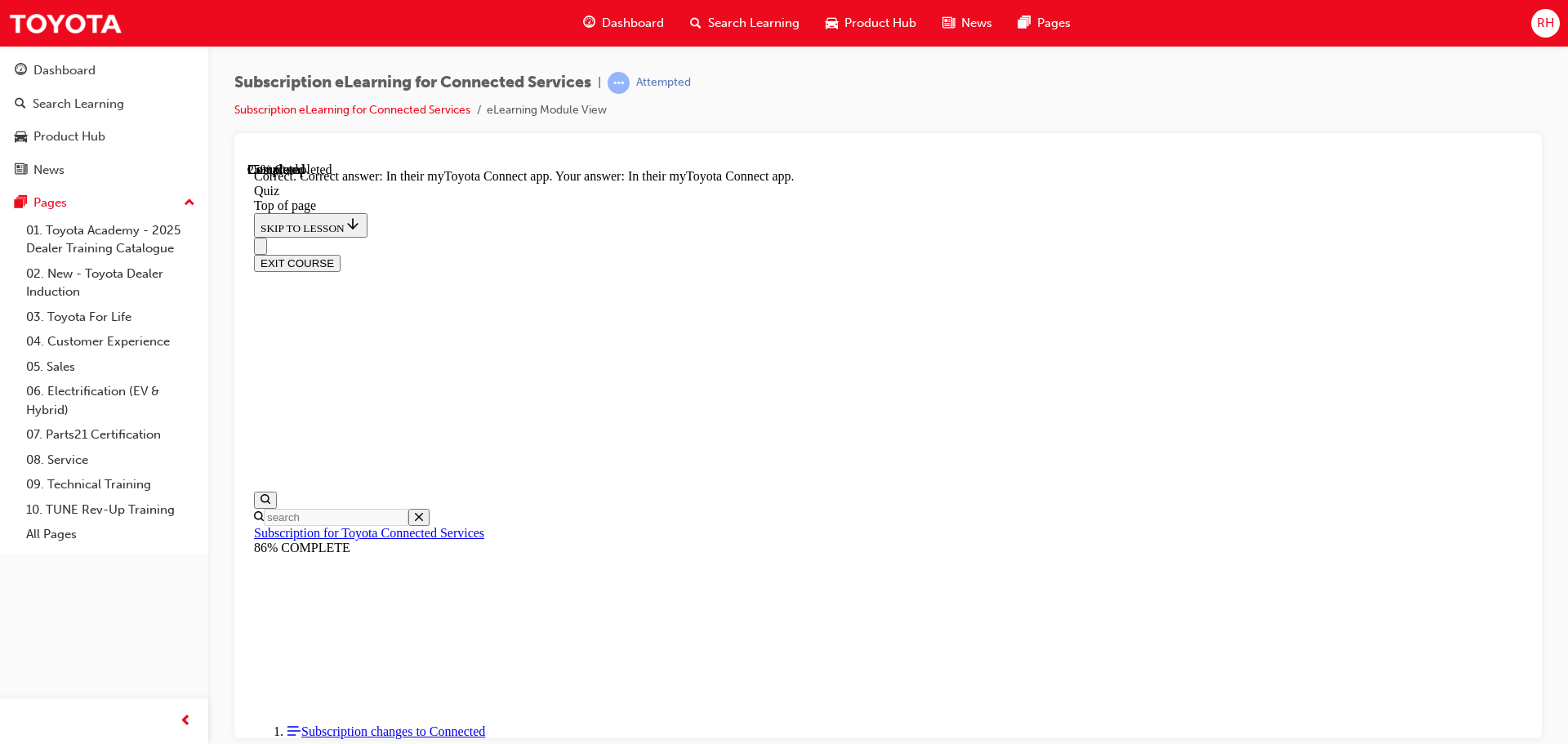
scroll to position [244, 0]
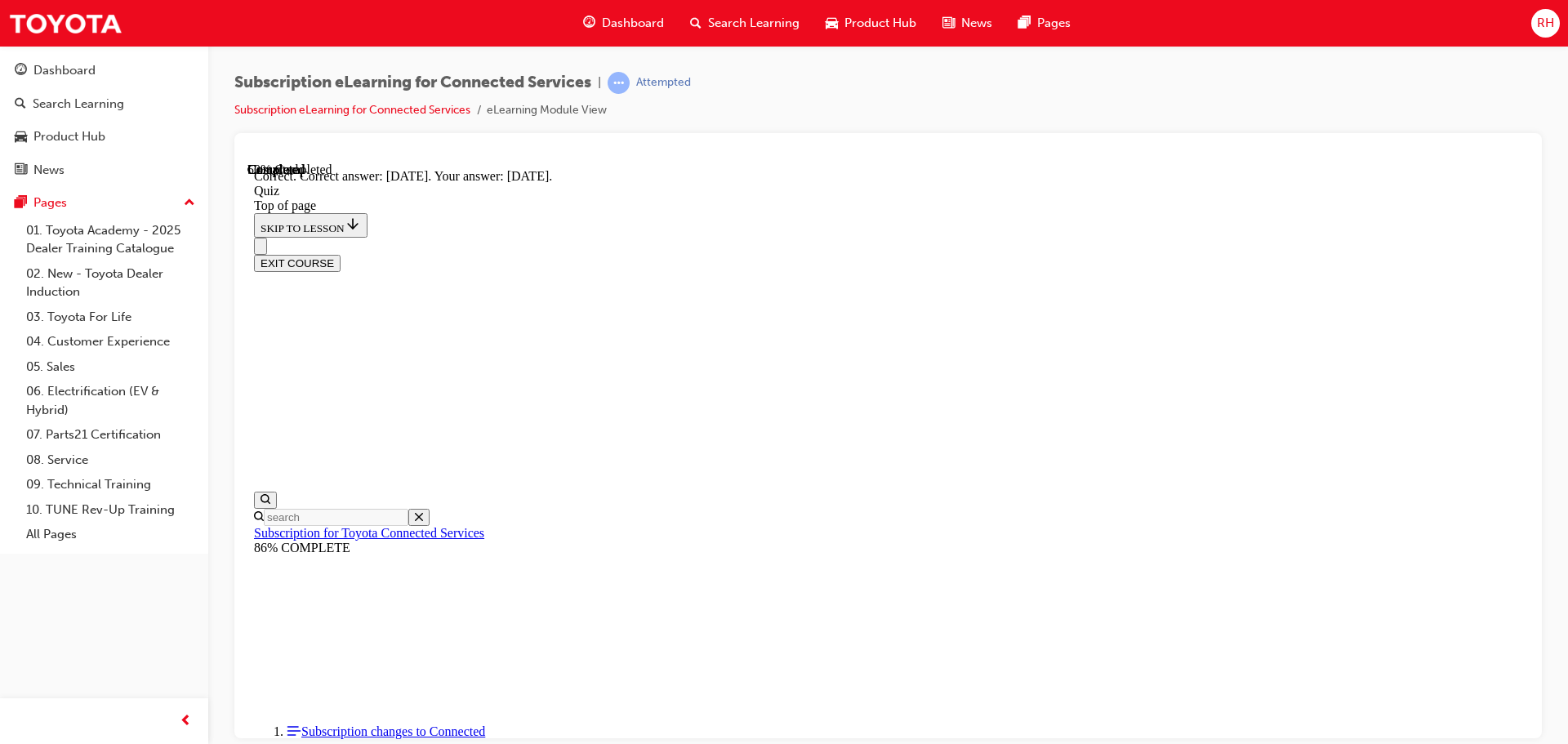
scroll to position [244, 0]
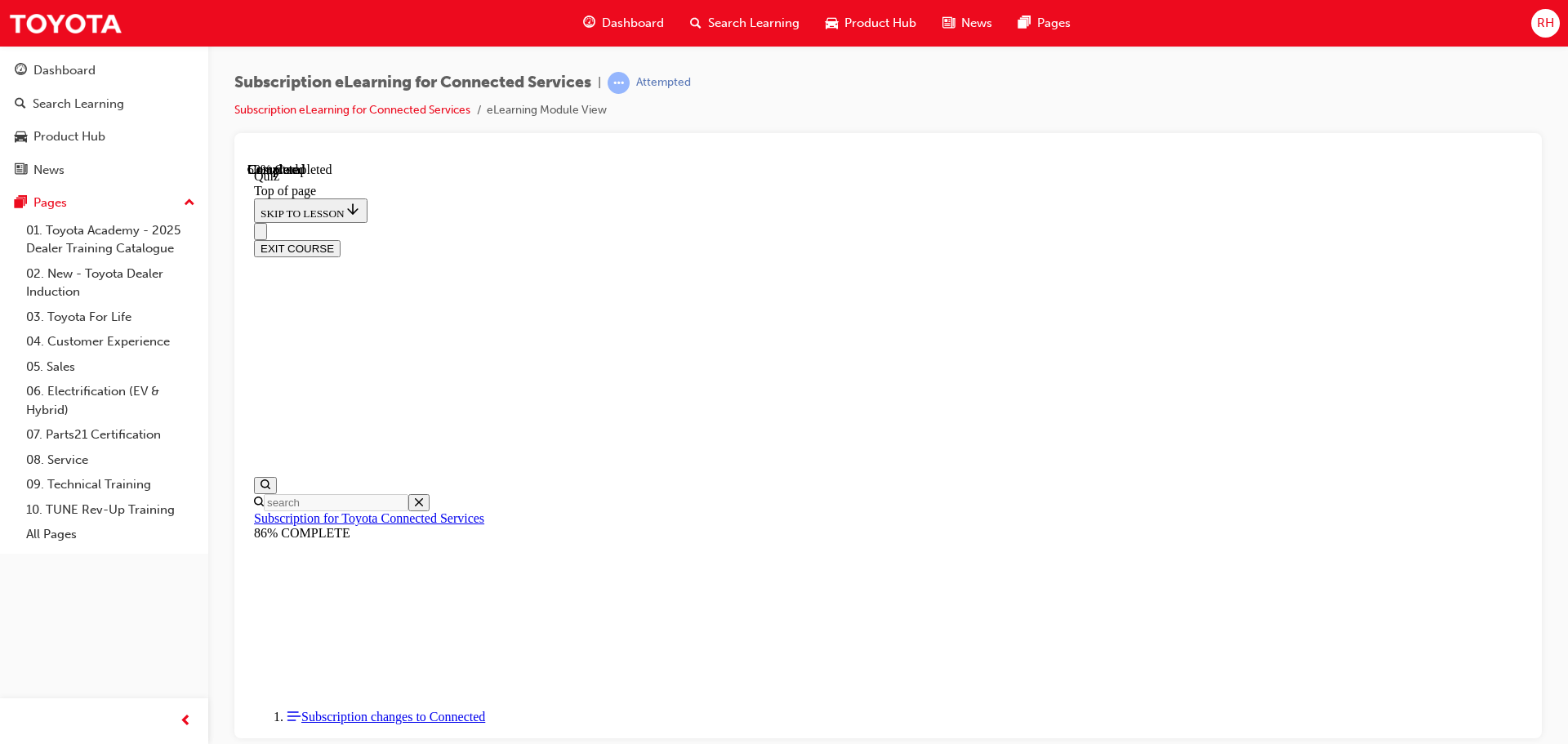
scroll to position [50, 0]
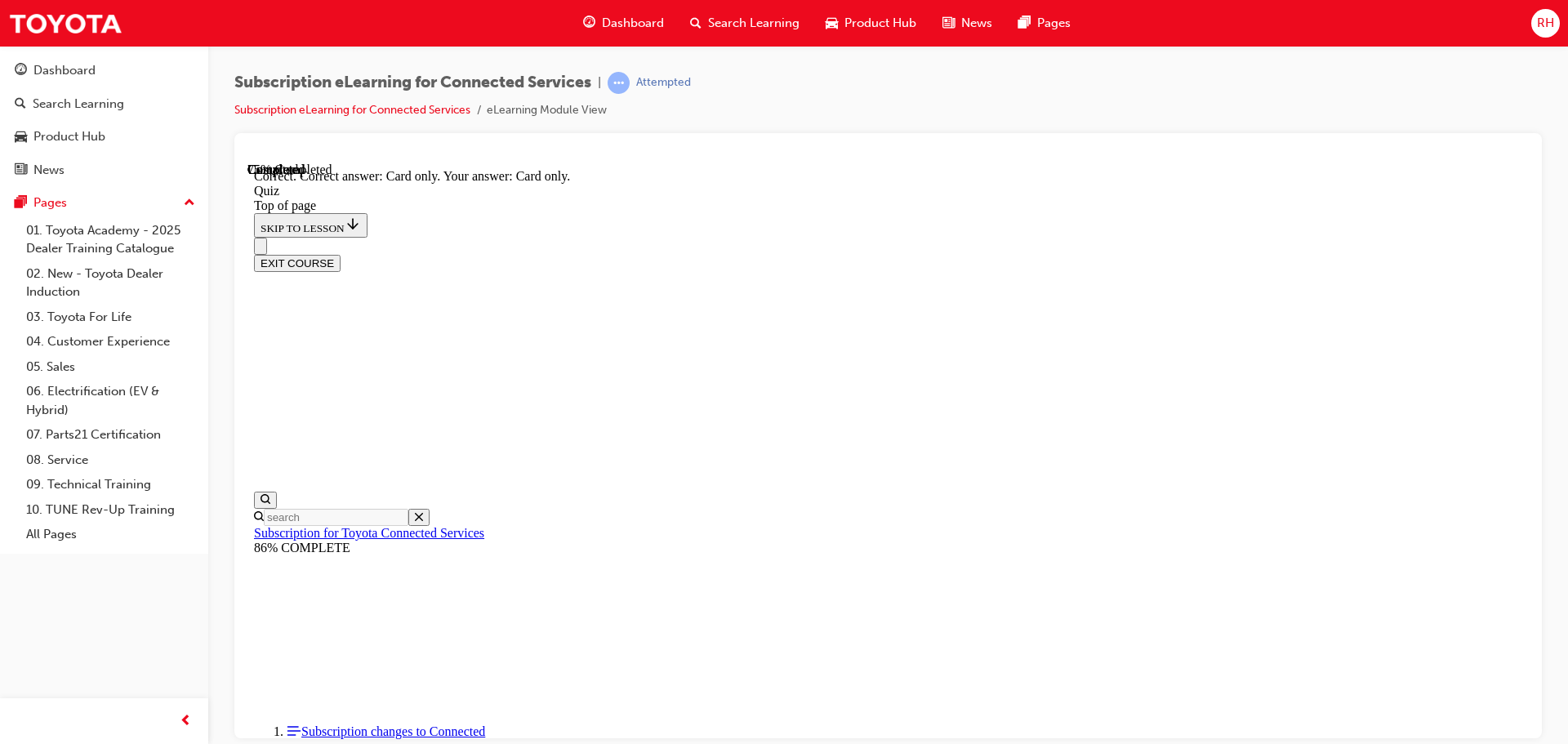
scroll to position [216, 0]
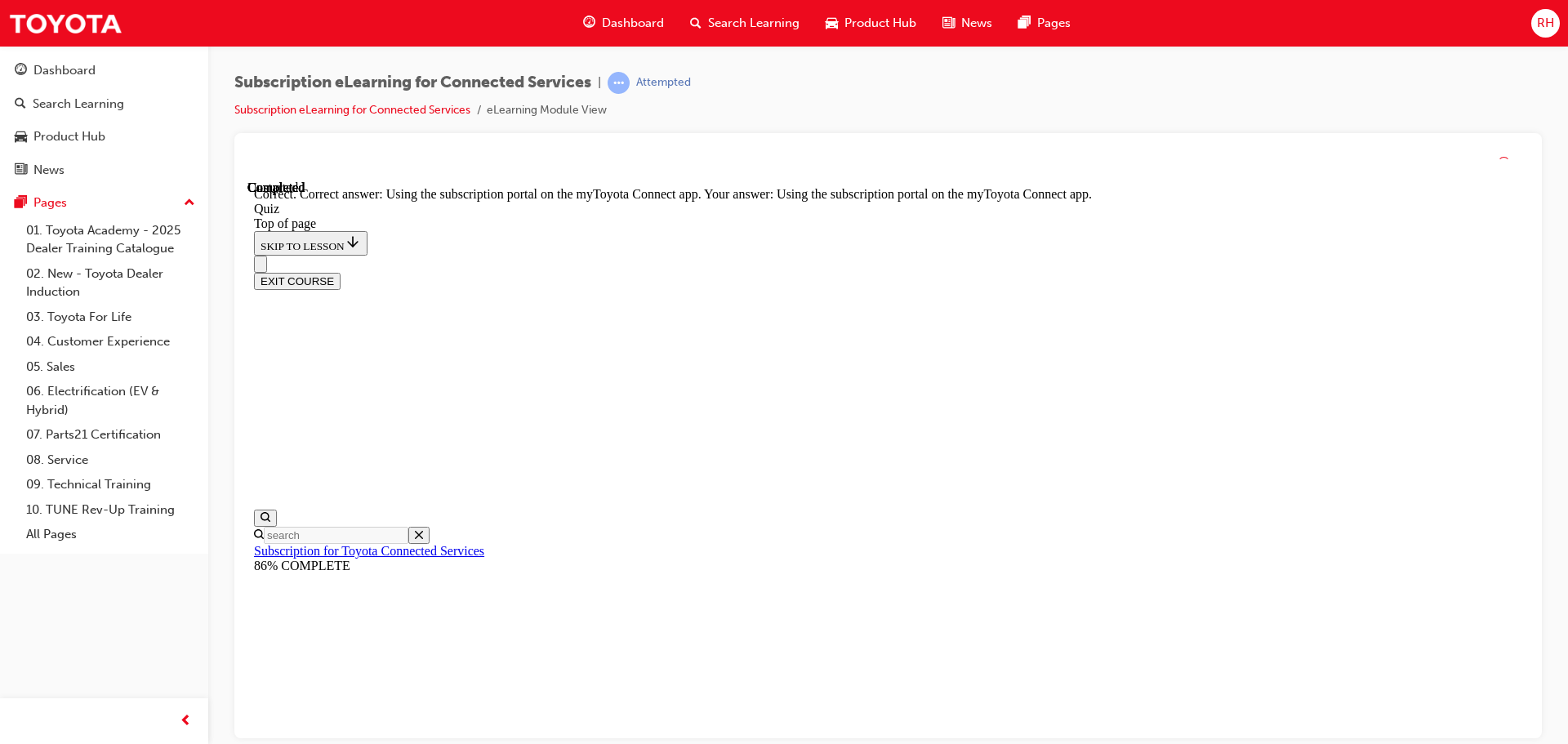
scroll to position [216, 0]
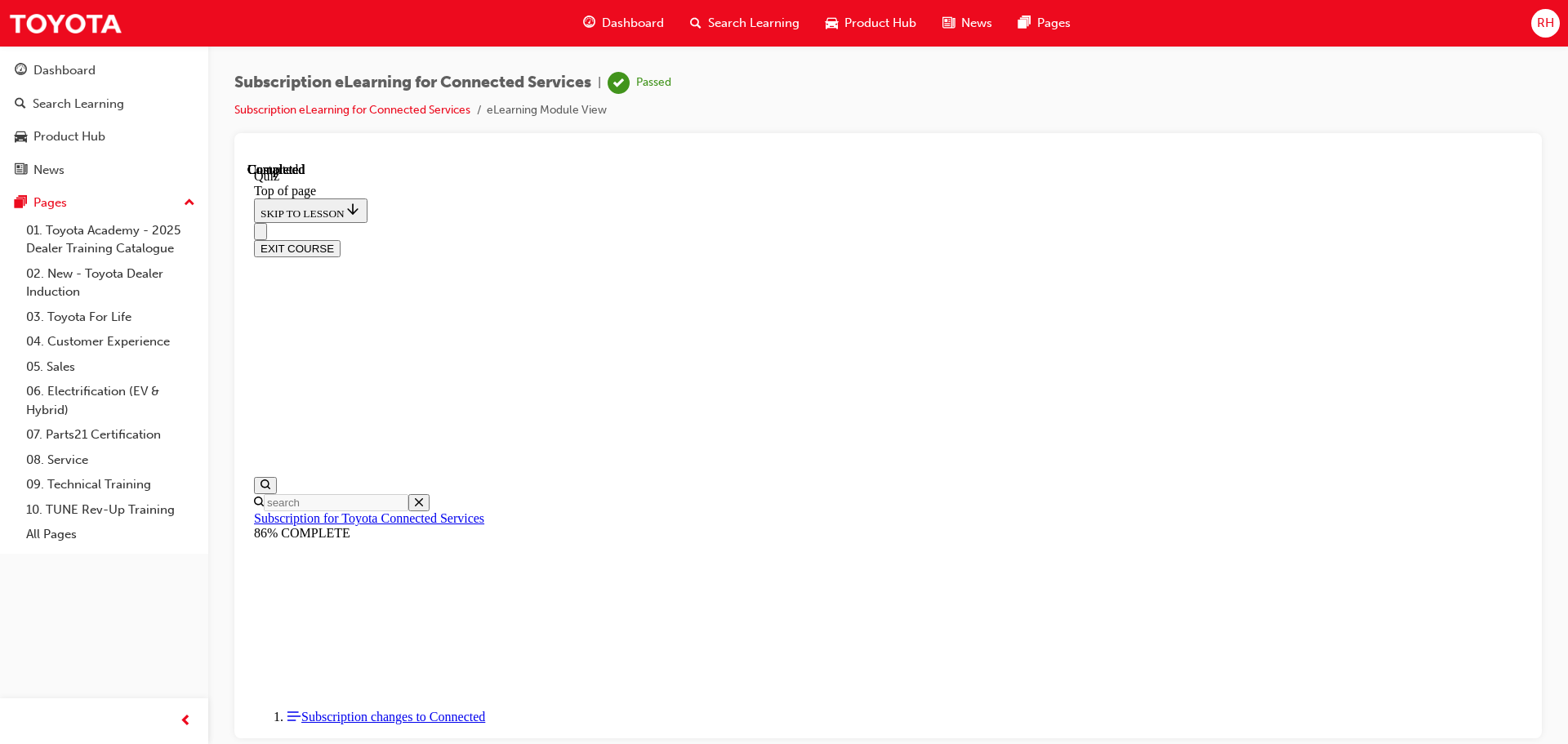
scroll to position [121, 0]
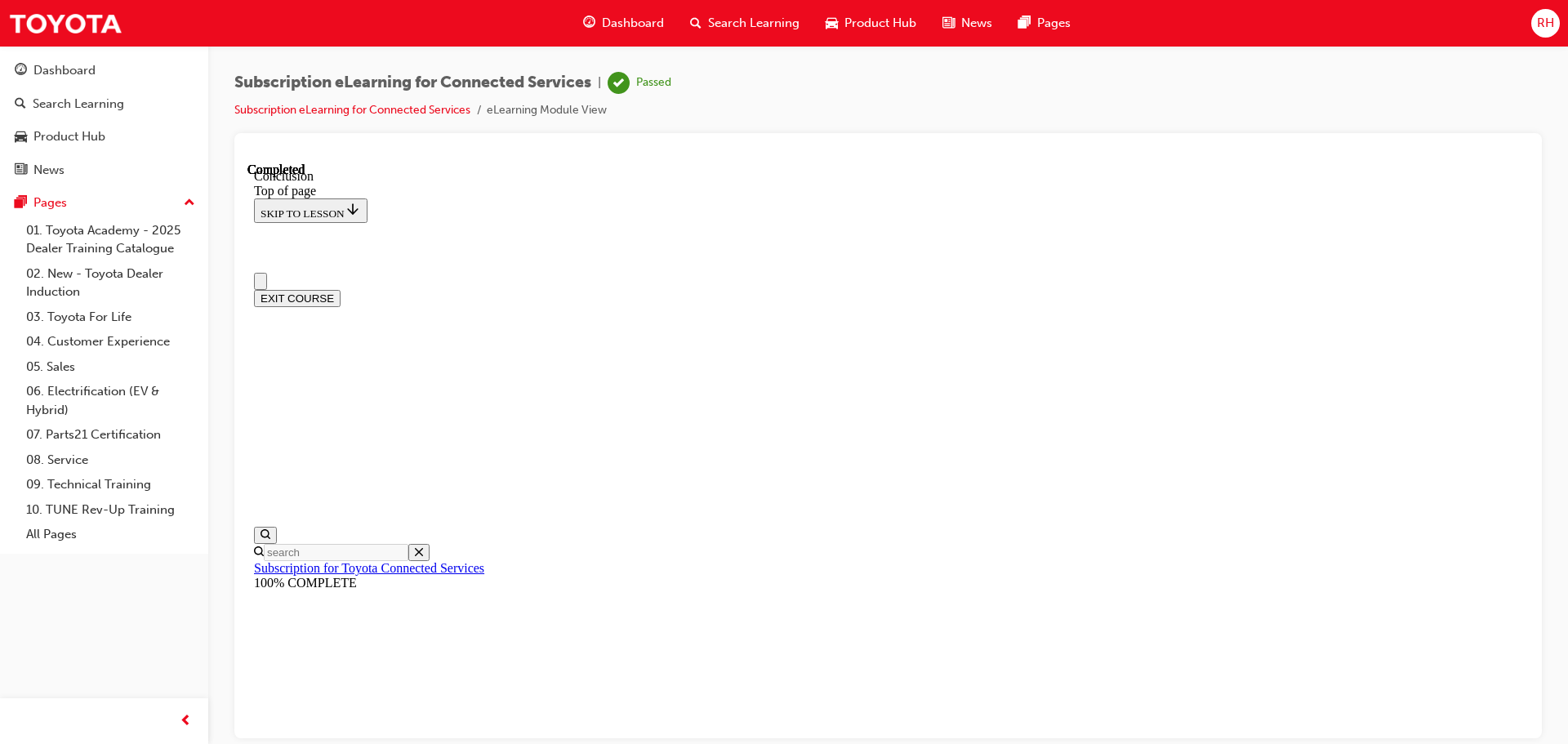
click at [340, 289] on button "EXIT COURSE" at bounding box center [297, 297] width 86 height 17
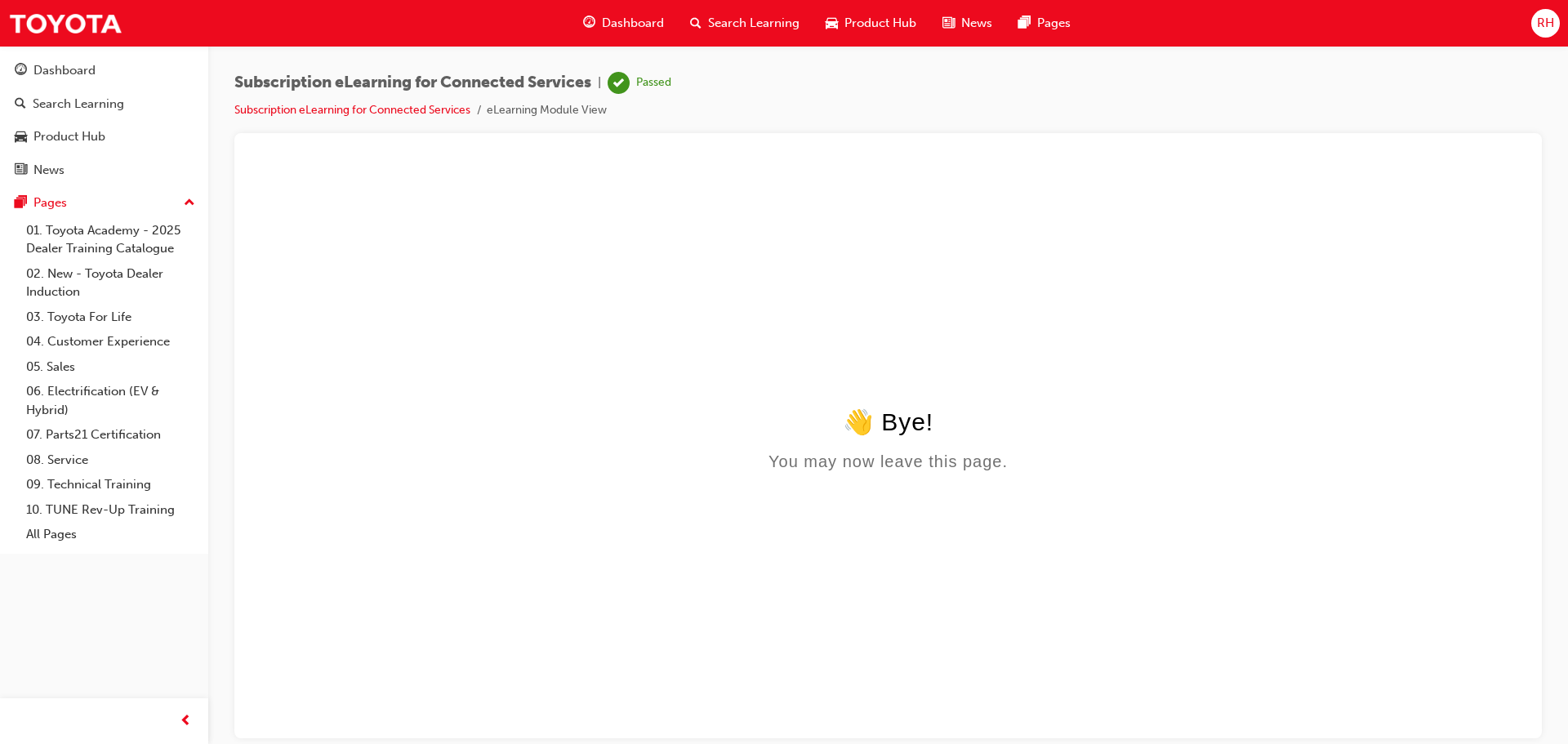
click at [630, 20] on span "Dashboard" at bounding box center [632, 23] width 62 height 19
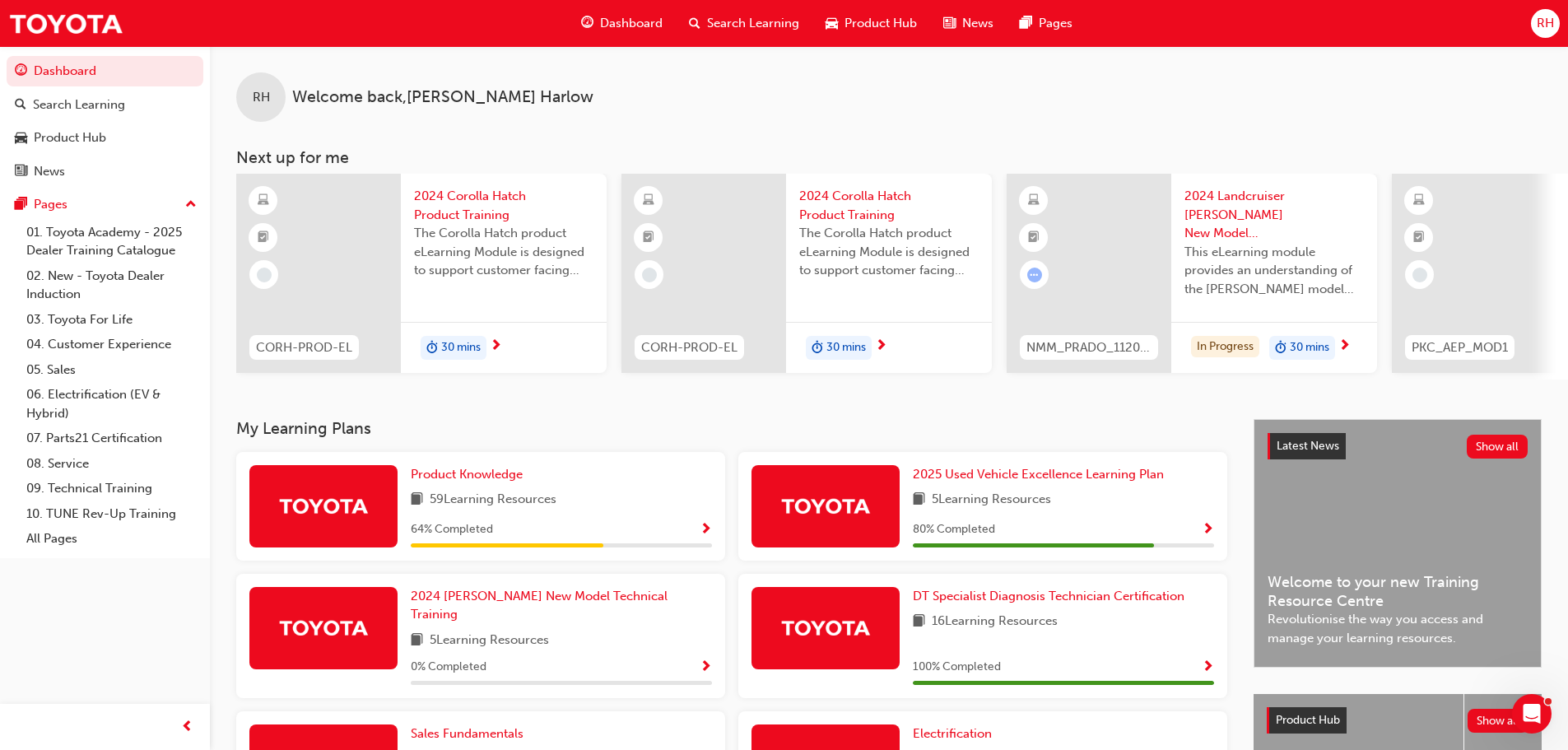
click at [1344, 342] on span "next-icon" at bounding box center [1345, 346] width 12 height 14
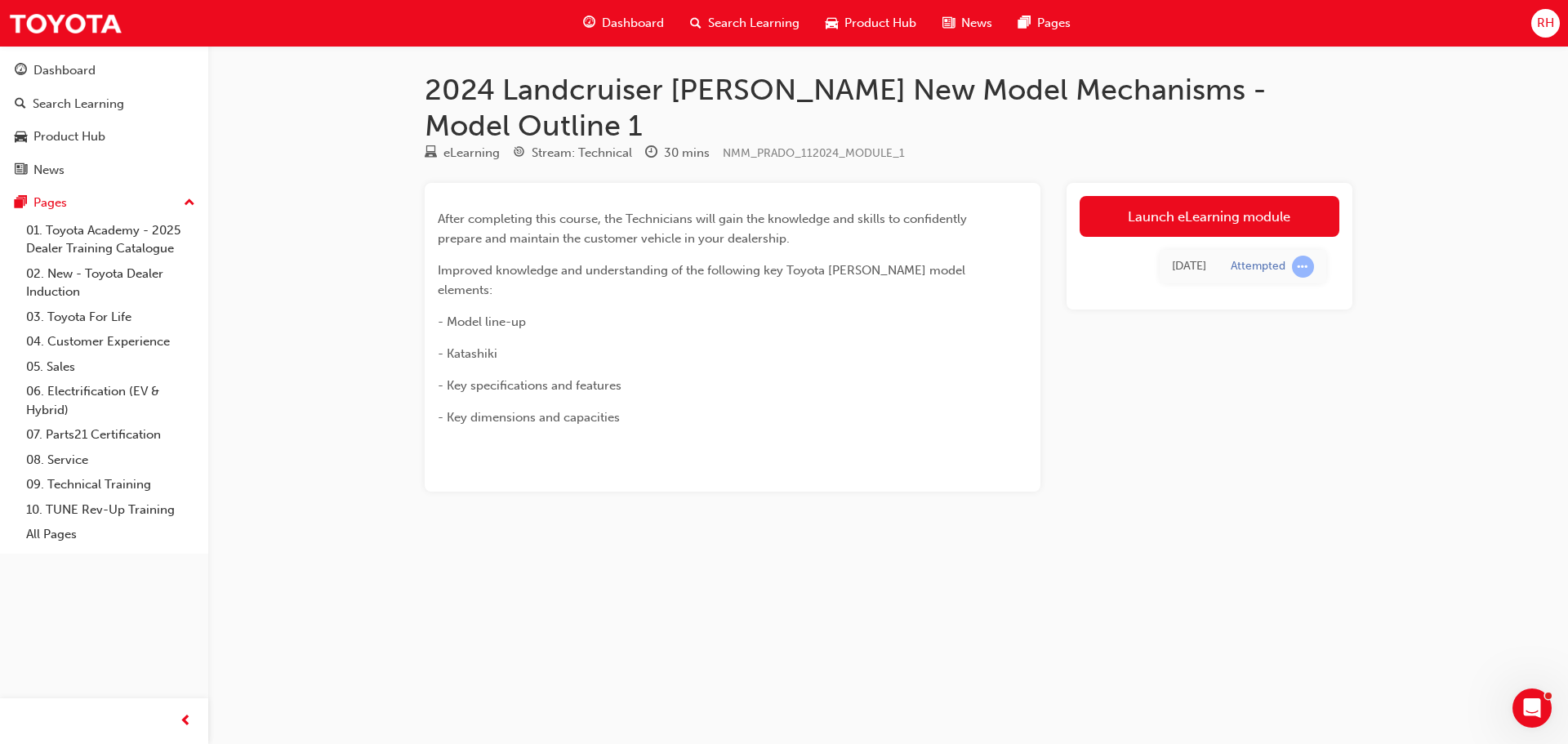
click at [634, 14] on span "Dashboard" at bounding box center [632, 23] width 62 height 19
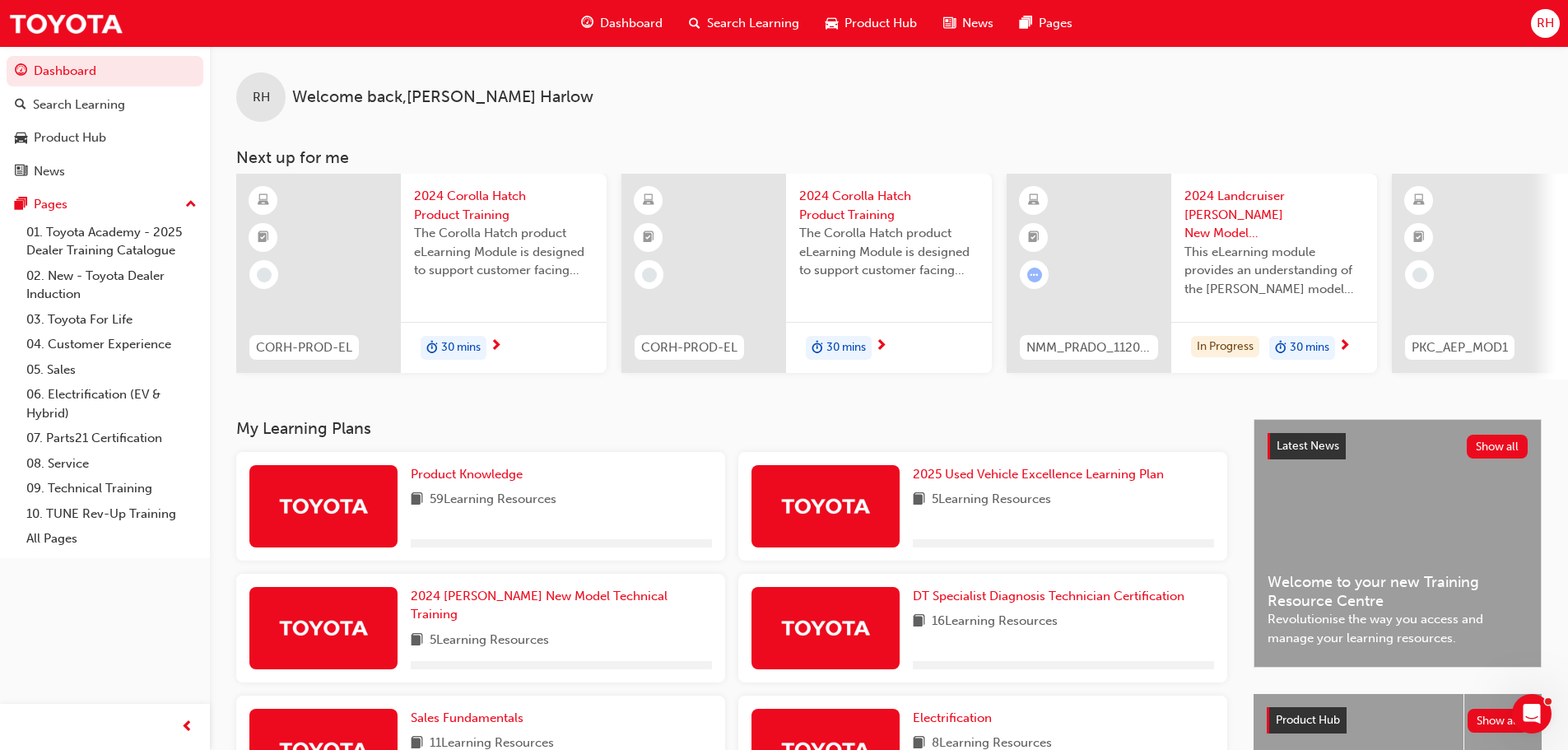
click at [1347, 346] on span "next-icon" at bounding box center [1345, 346] width 12 height 14
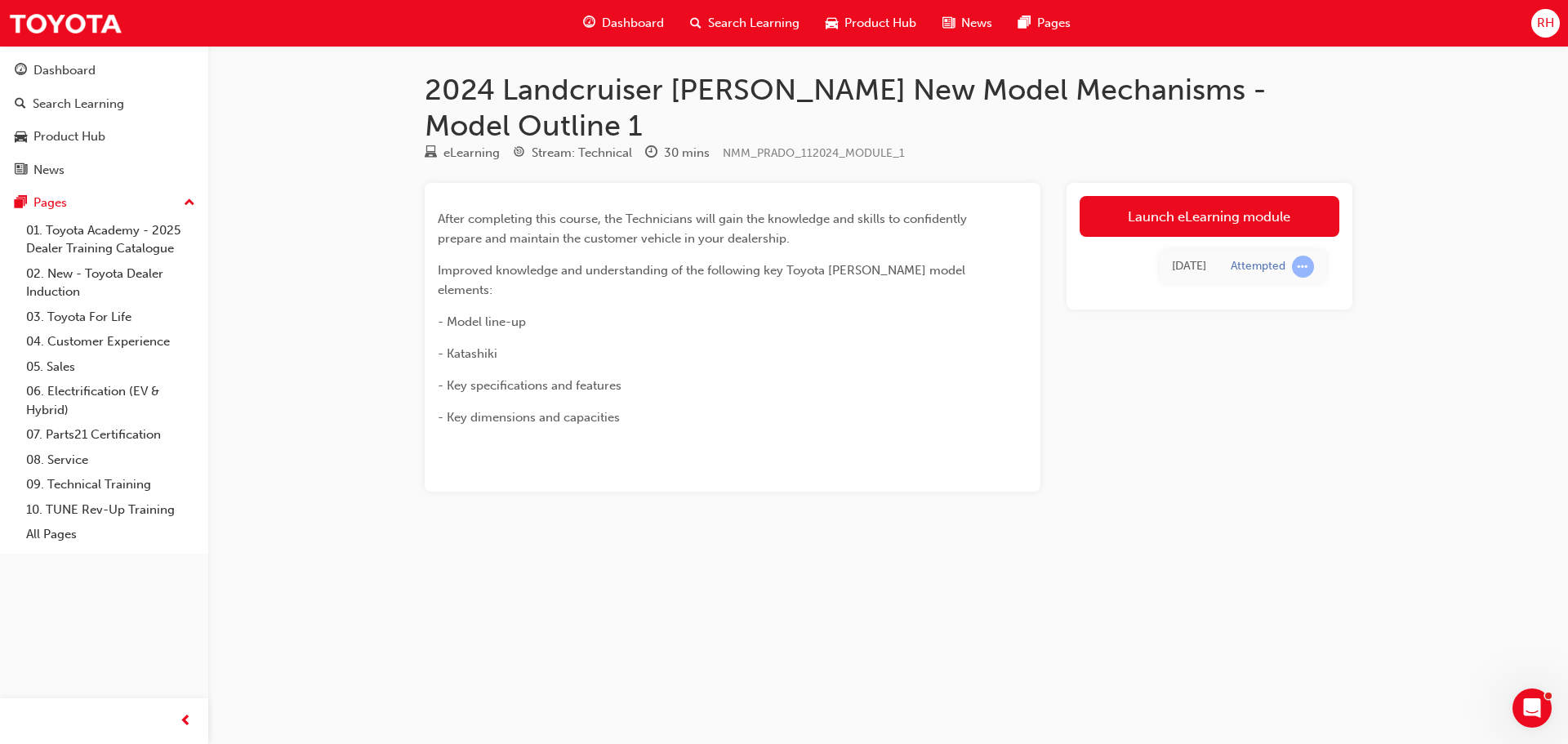
click at [627, 19] on span "Dashboard" at bounding box center [632, 23] width 62 height 19
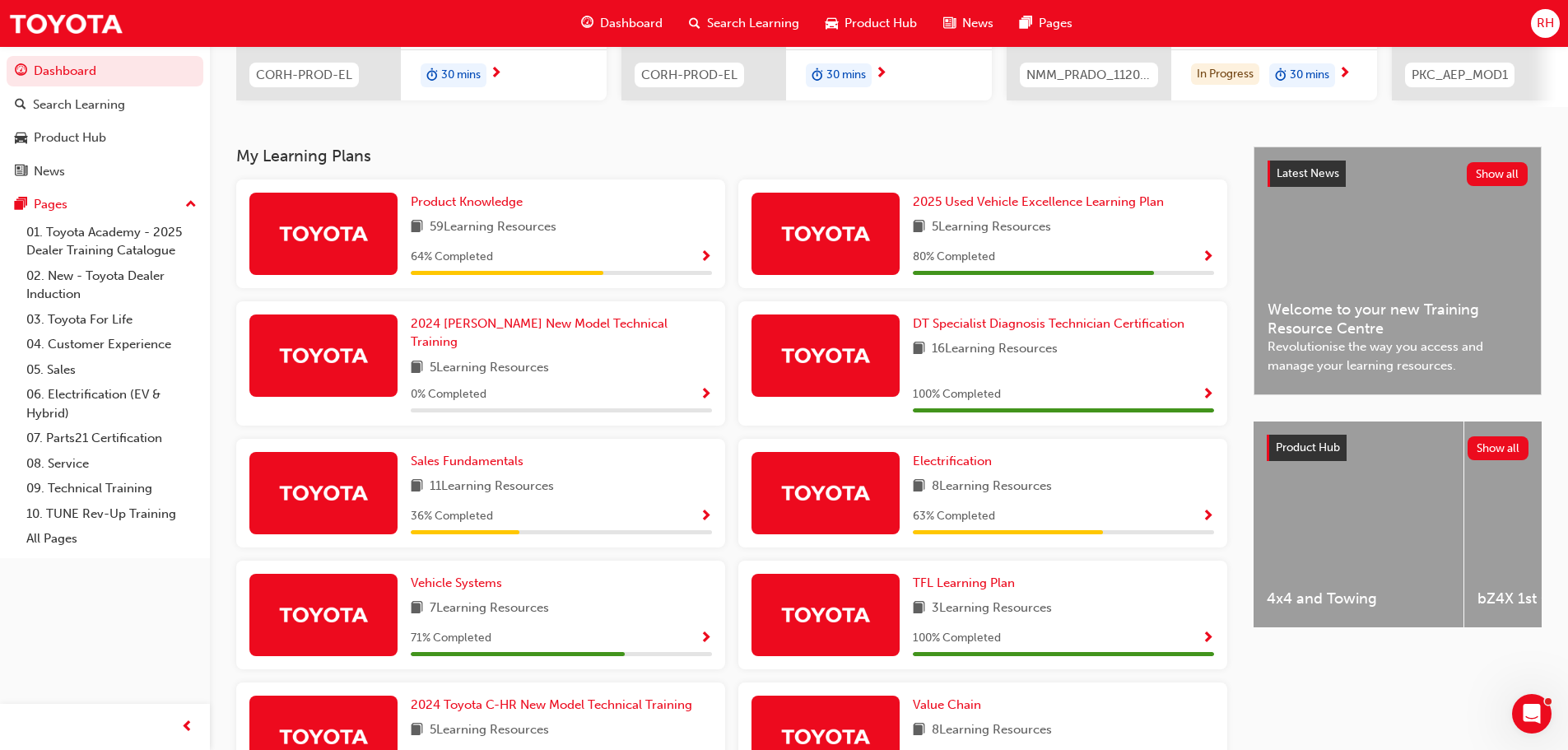
scroll to position [329, 0]
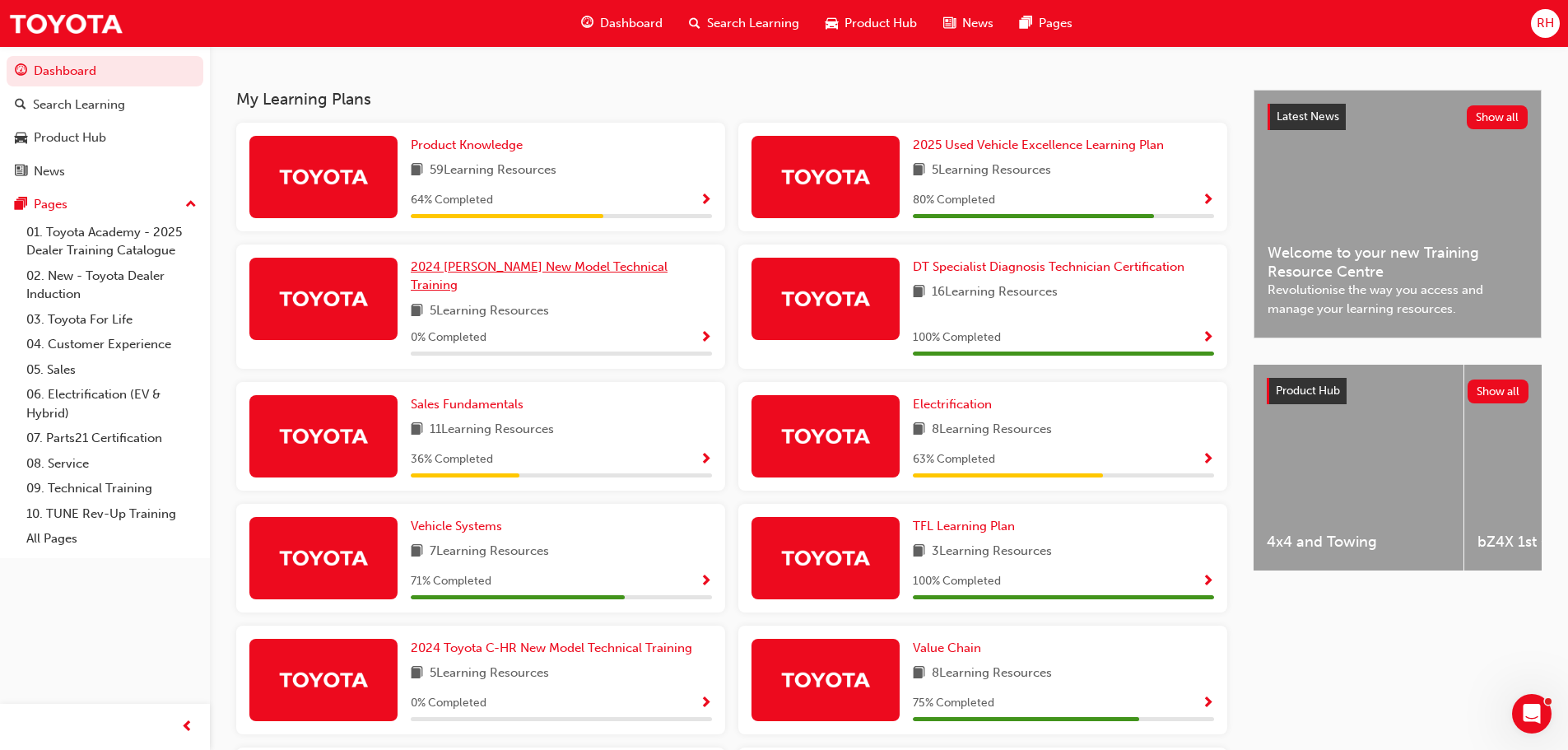
click at [494, 268] on span "2024 [PERSON_NAME] New Model Technical Training" at bounding box center [539, 276] width 257 height 34
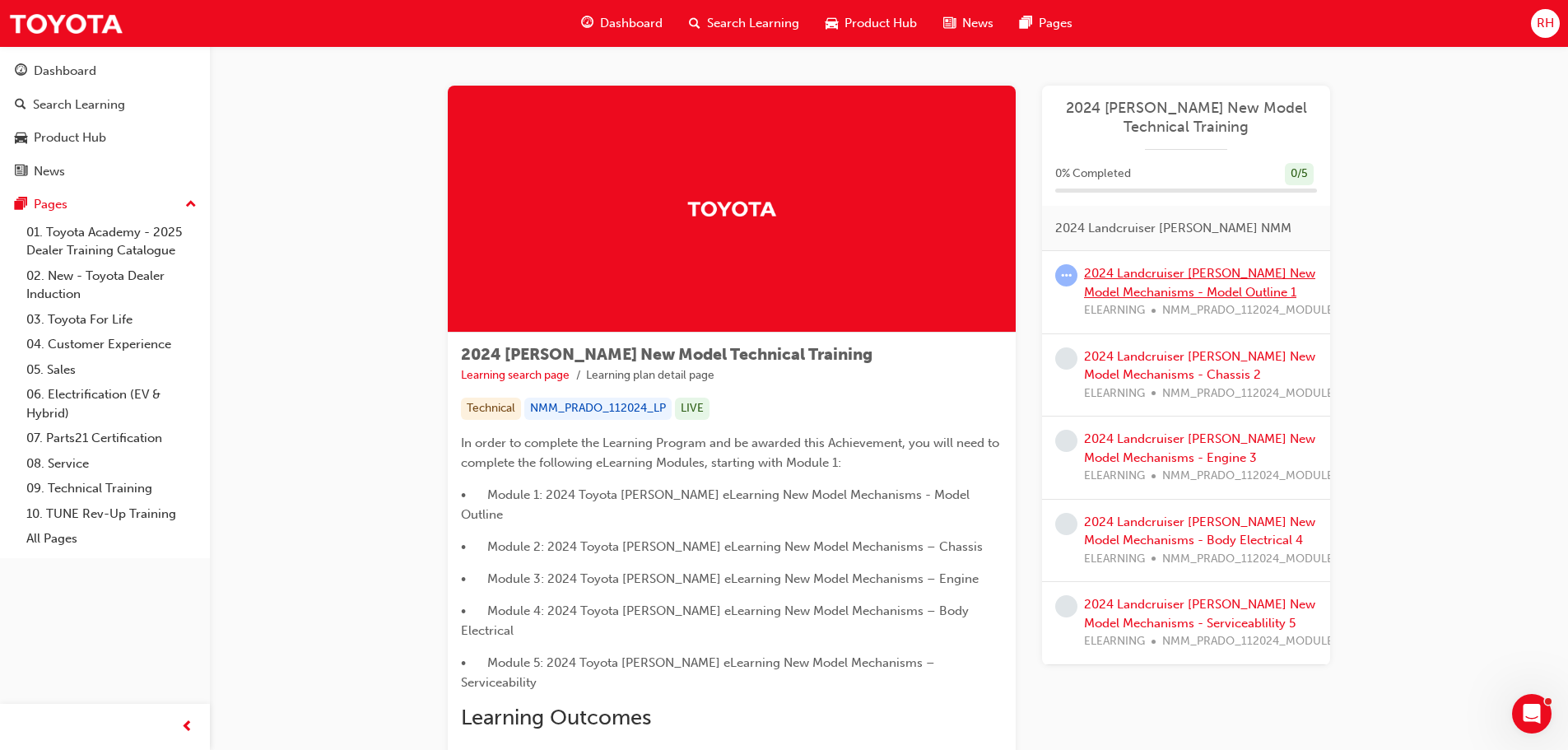
click at [1152, 279] on link "2024 Landcruiser [PERSON_NAME] New Model Mechanisms - Model Outline 1" at bounding box center [1200, 283] width 232 height 34
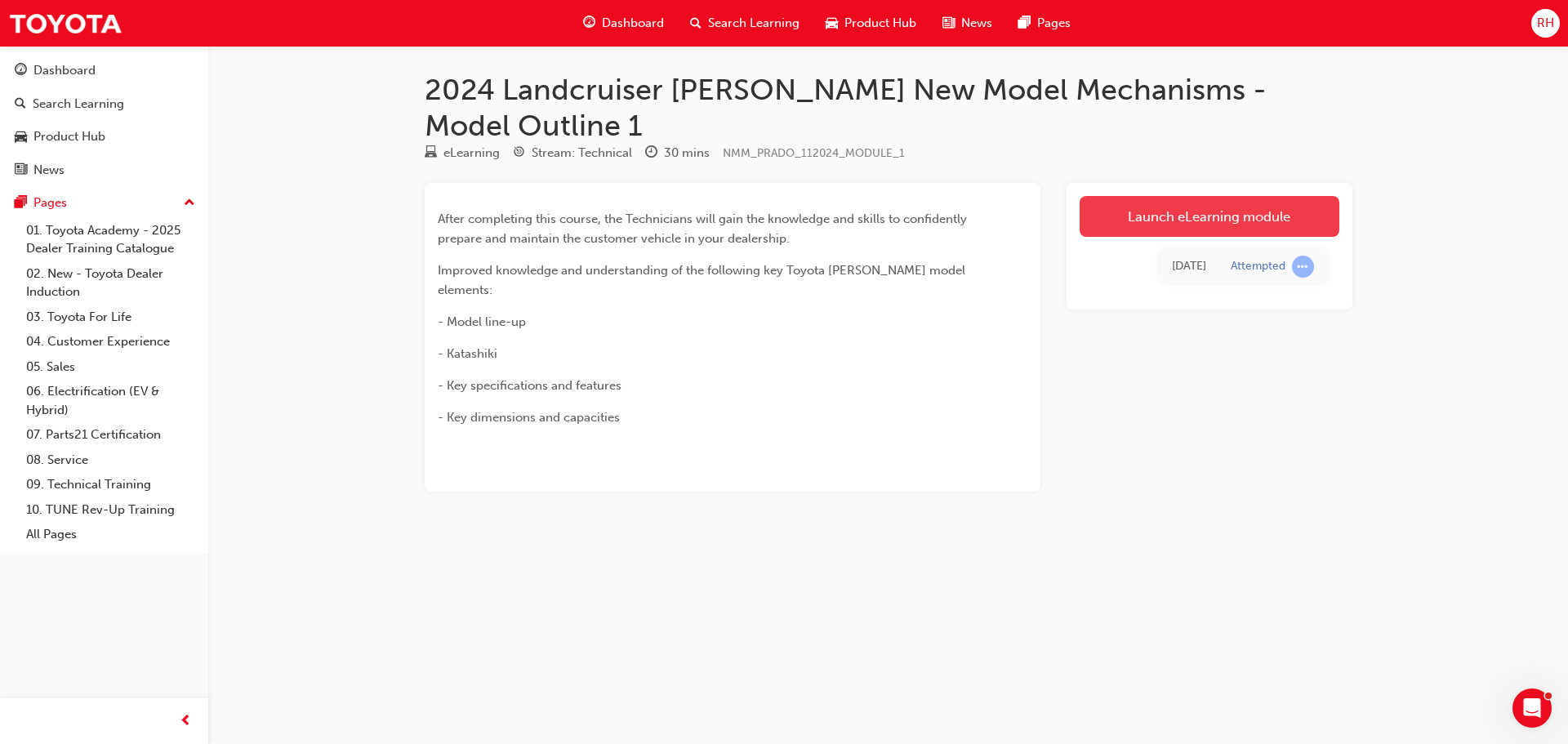
click at [1206, 196] on link "Launch eLearning module" at bounding box center [1209, 216] width 259 height 41
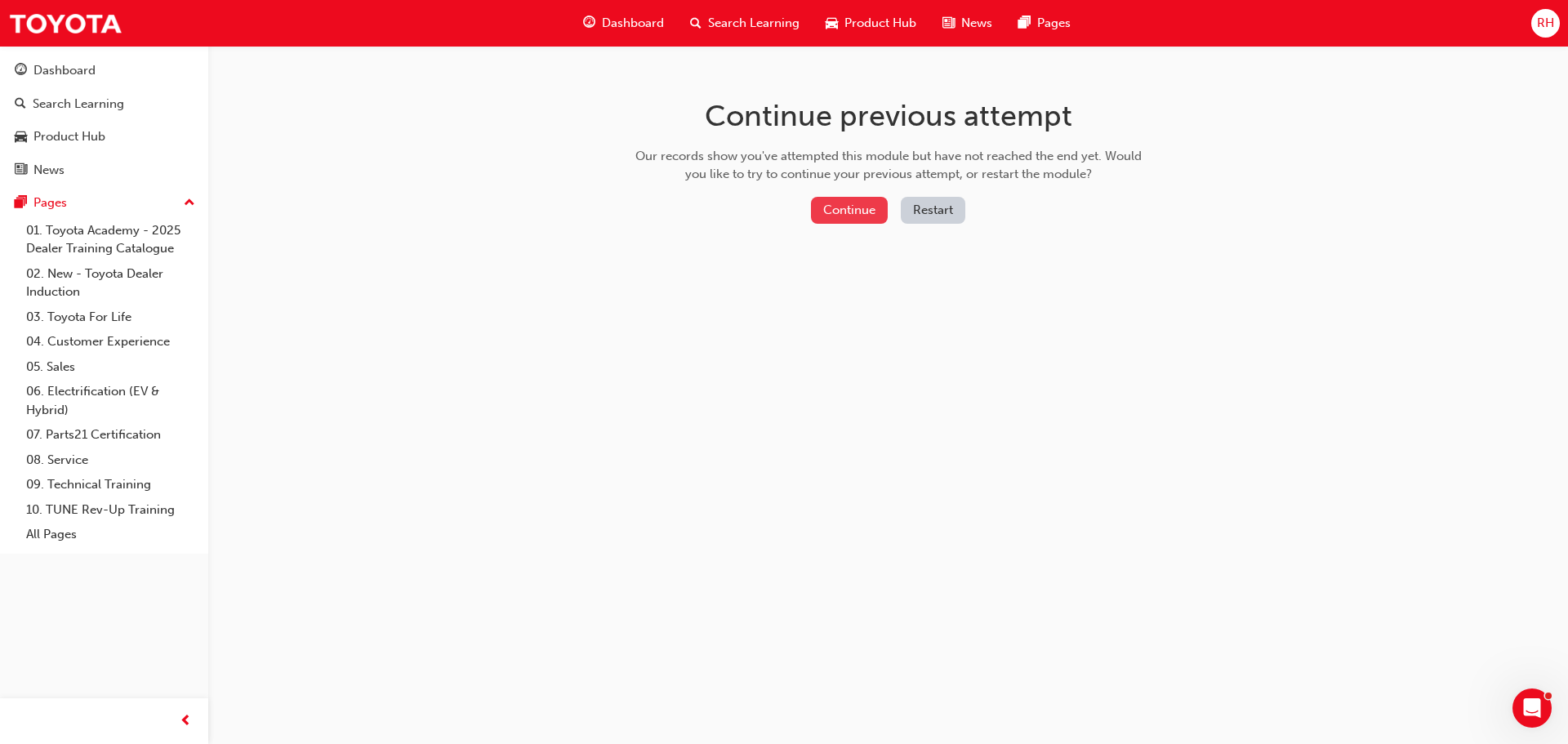
click at [867, 209] on button "Continue" at bounding box center [849, 210] width 77 height 27
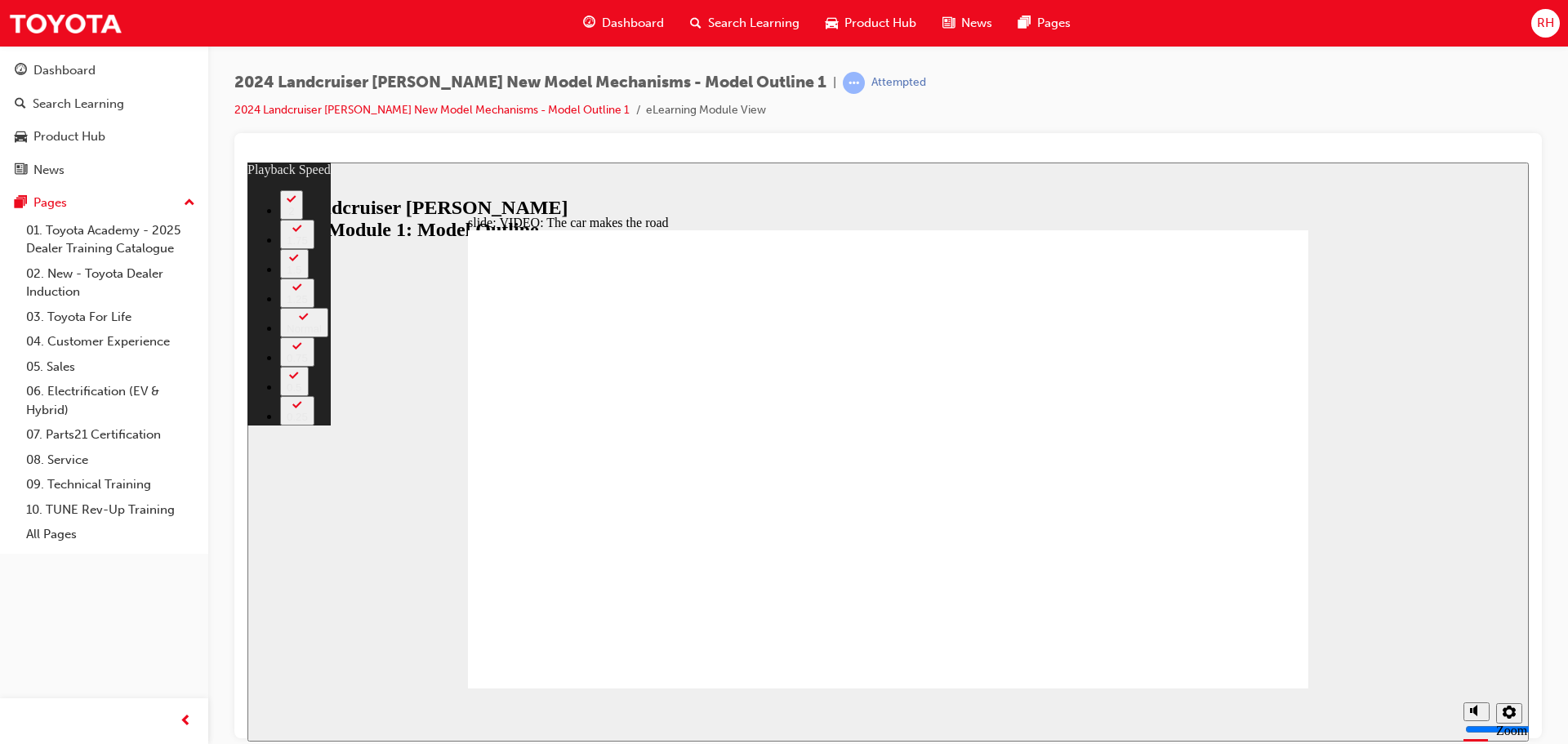
type input "86"
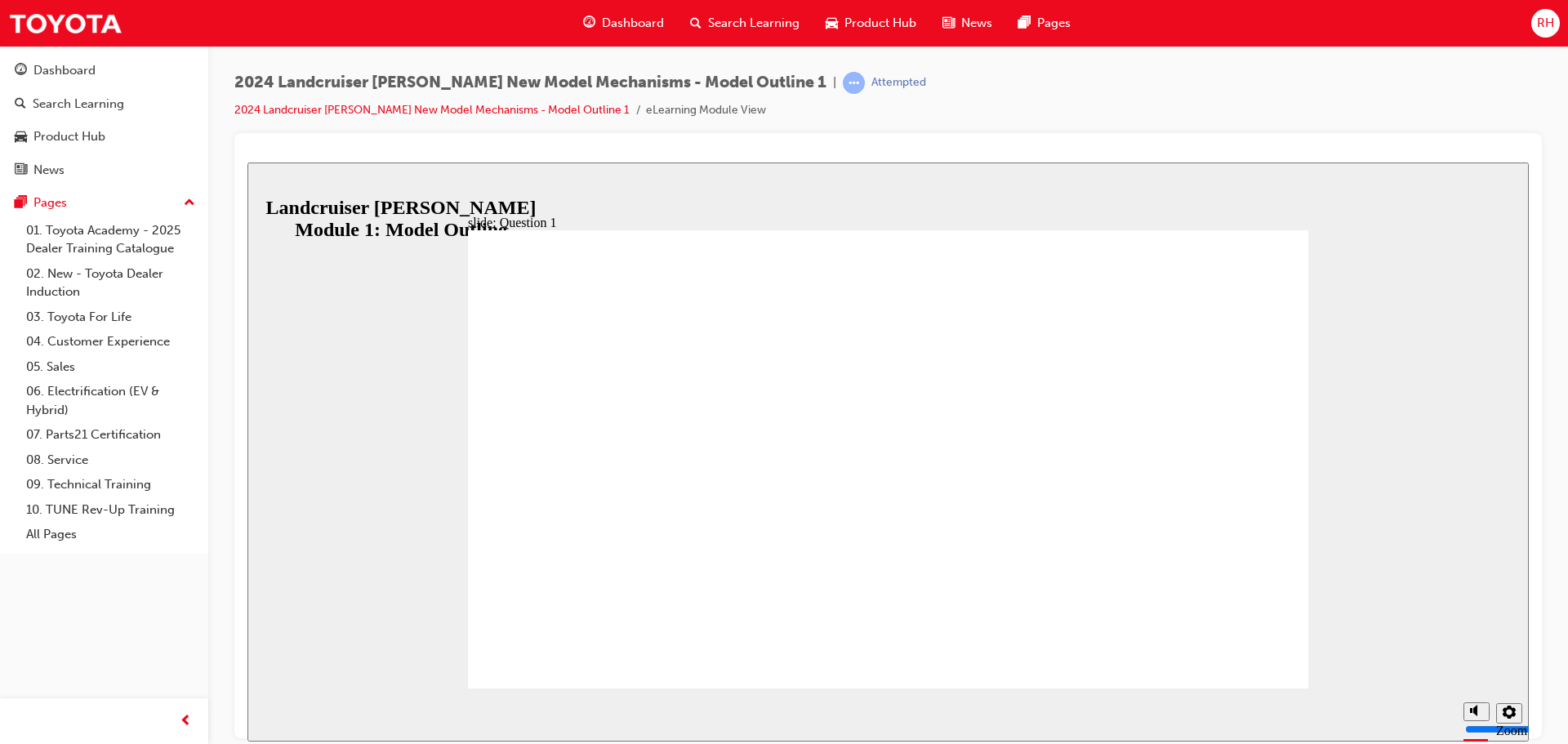
radio input "true"
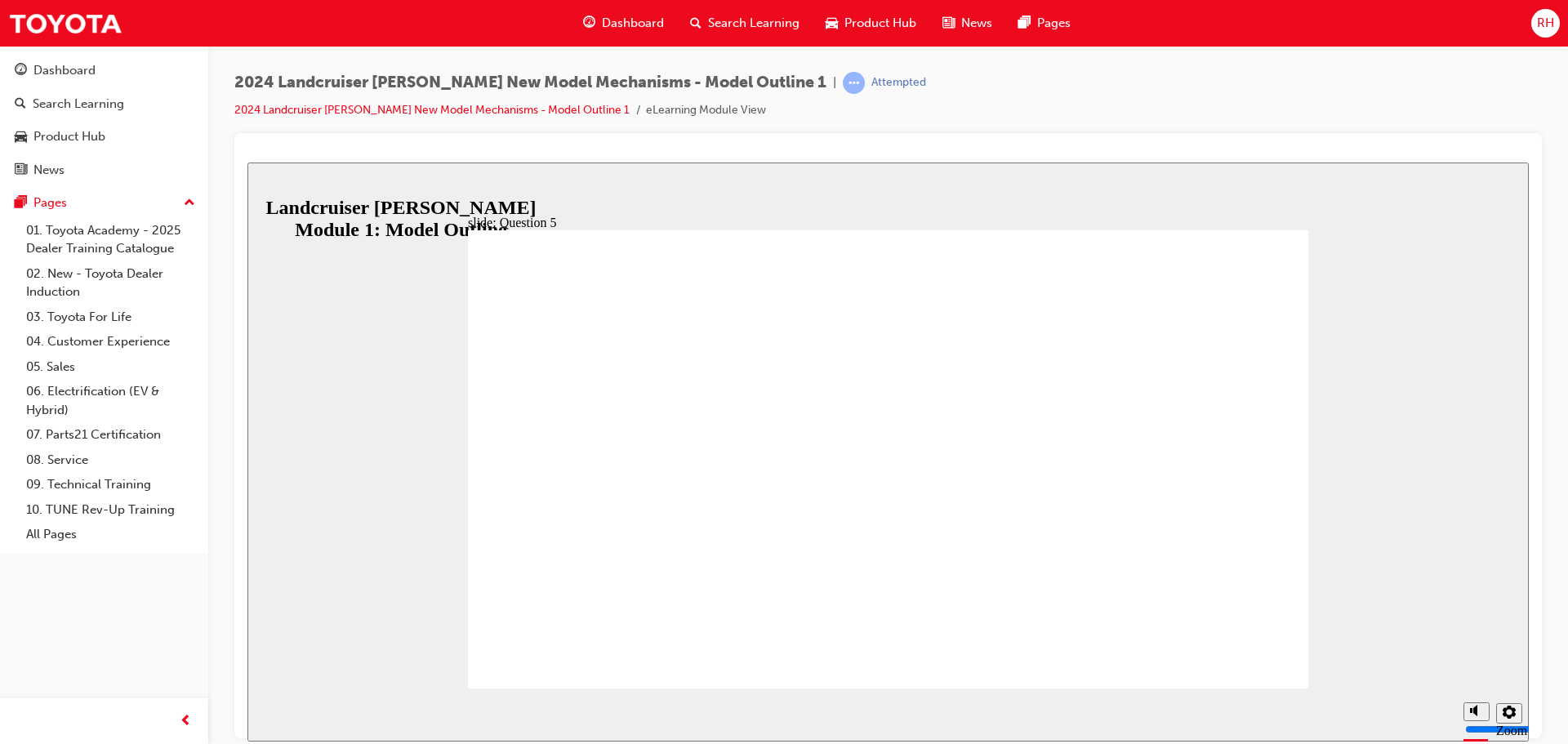
radio input "true"
click at [626, 19] on span "Dashboard" at bounding box center [632, 23] width 62 height 19
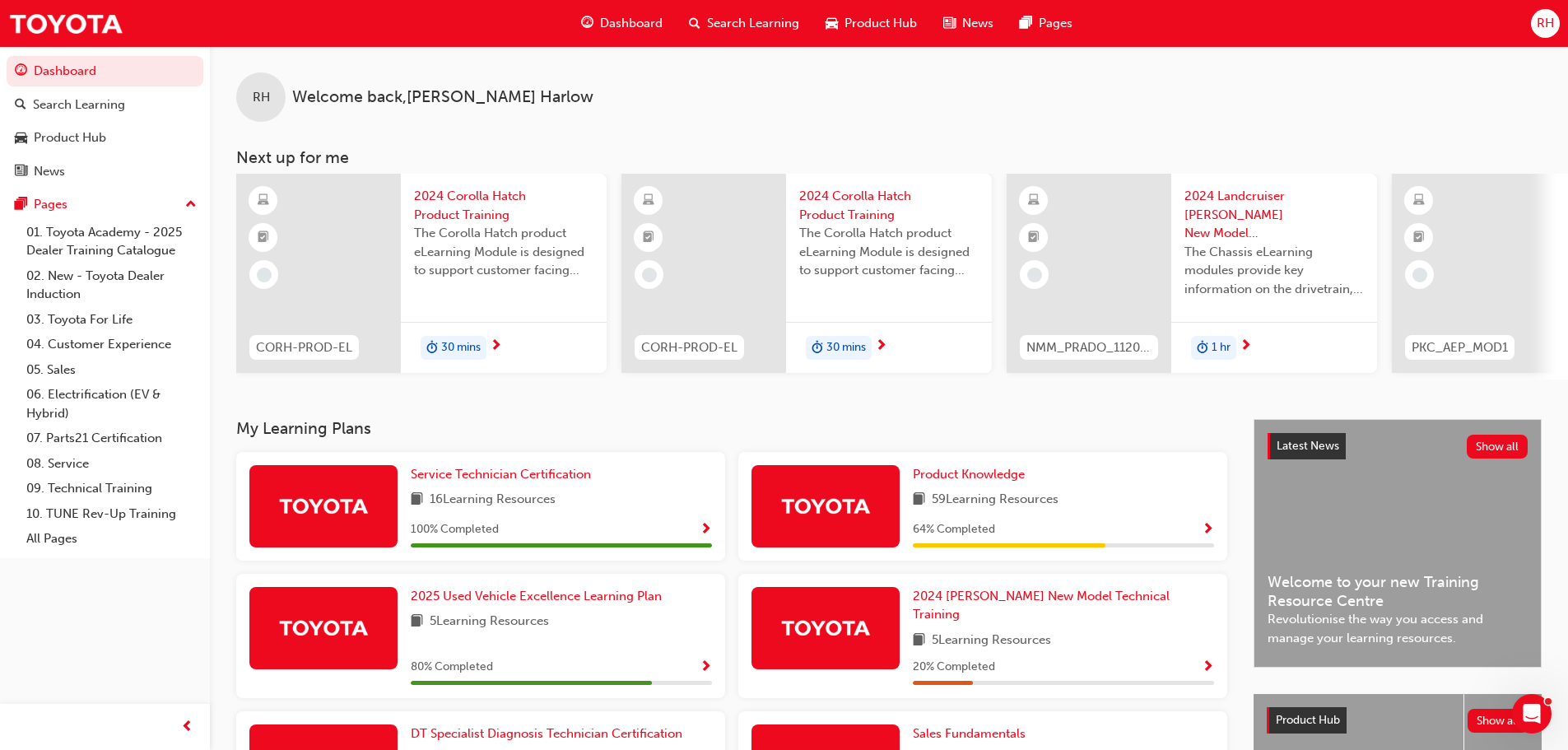
click at [1545, 21] on span "RH" at bounding box center [1546, 23] width 17 height 19
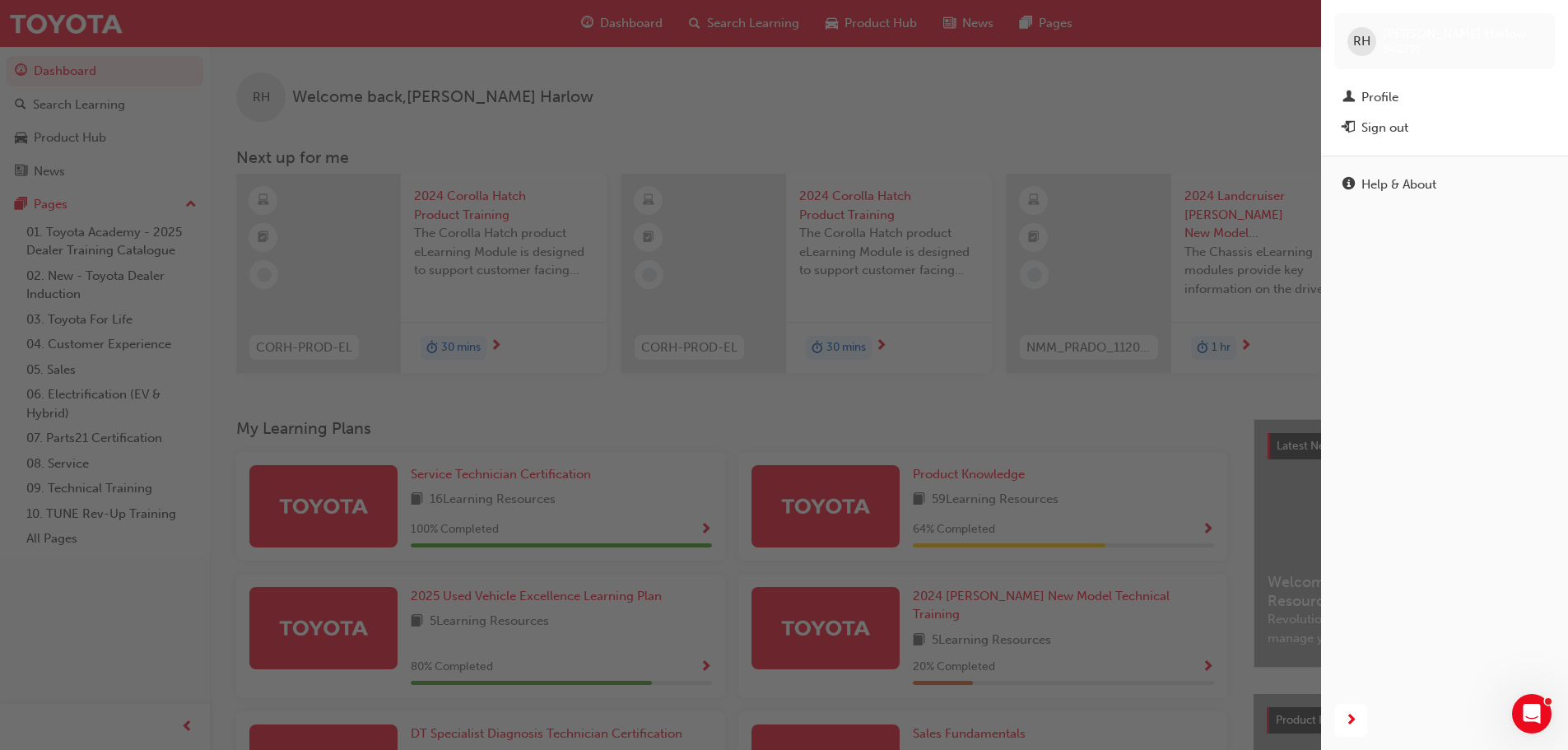
drag, startPoint x: 1056, startPoint y: 89, endPoint x: 1029, endPoint y: 106, distance: 31.9
click at [1054, 90] on div "button" at bounding box center [660, 375] width 1321 height 750
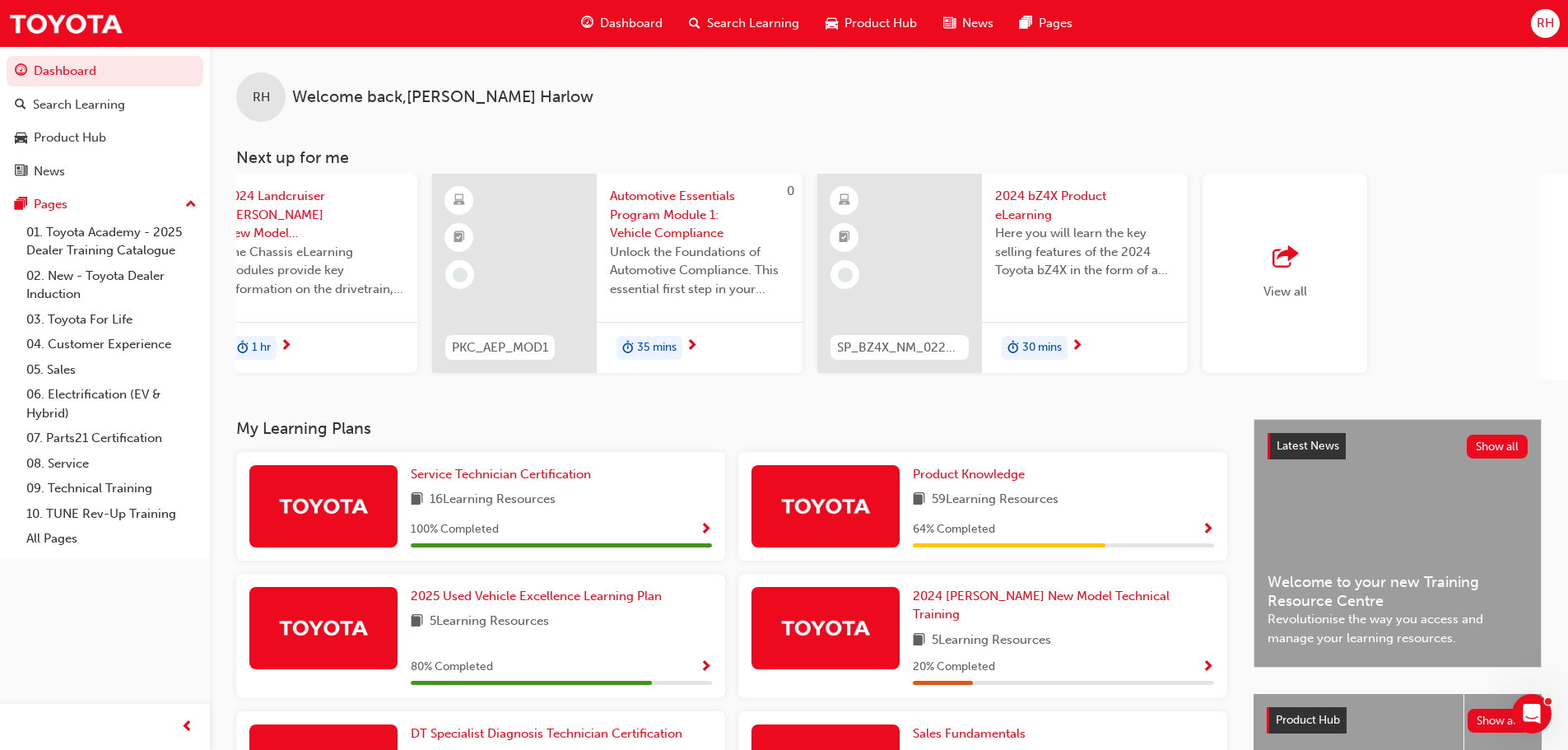
scroll to position [0, 977]
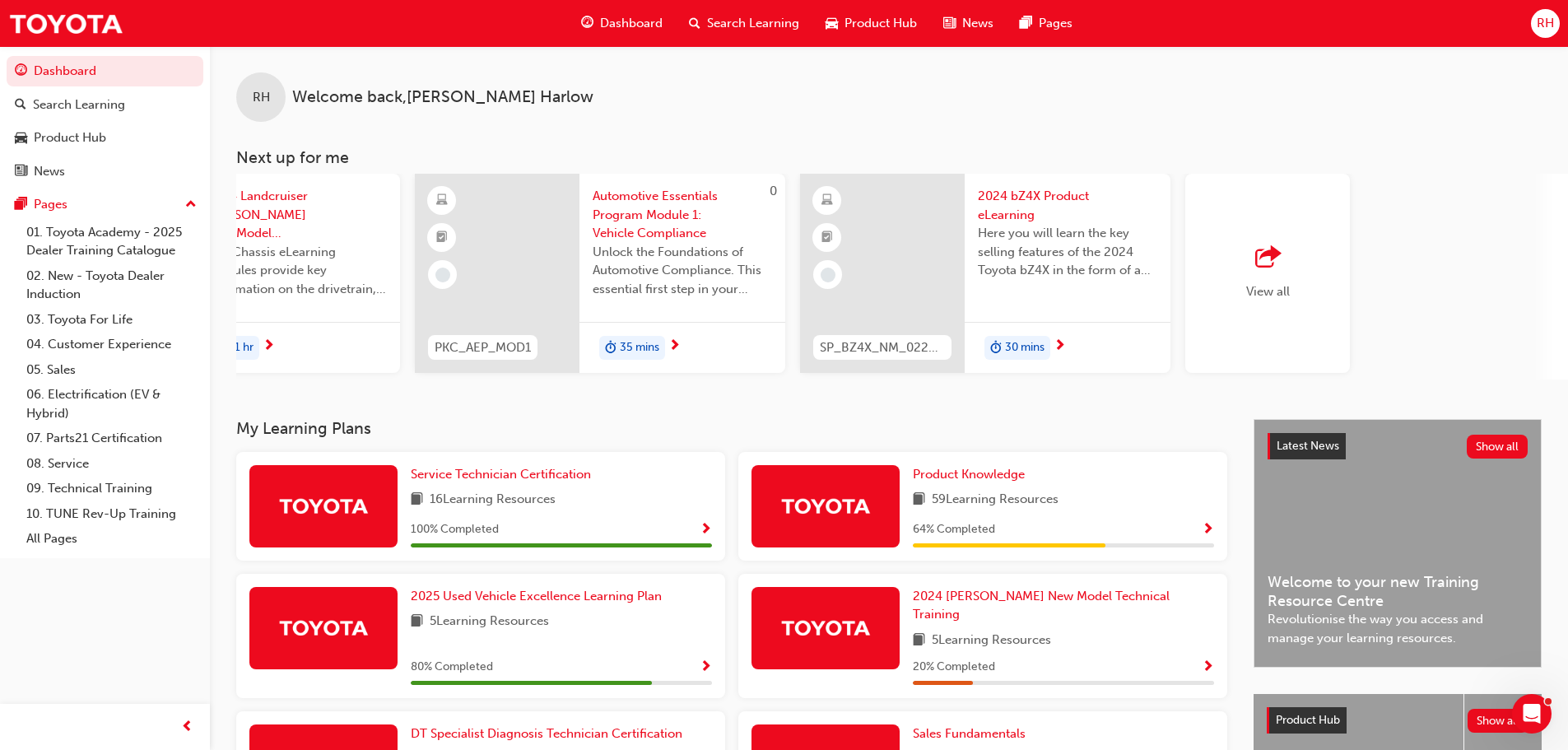
click at [1268, 255] on span "outbound-icon" at bounding box center [1267, 257] width 25 height 23
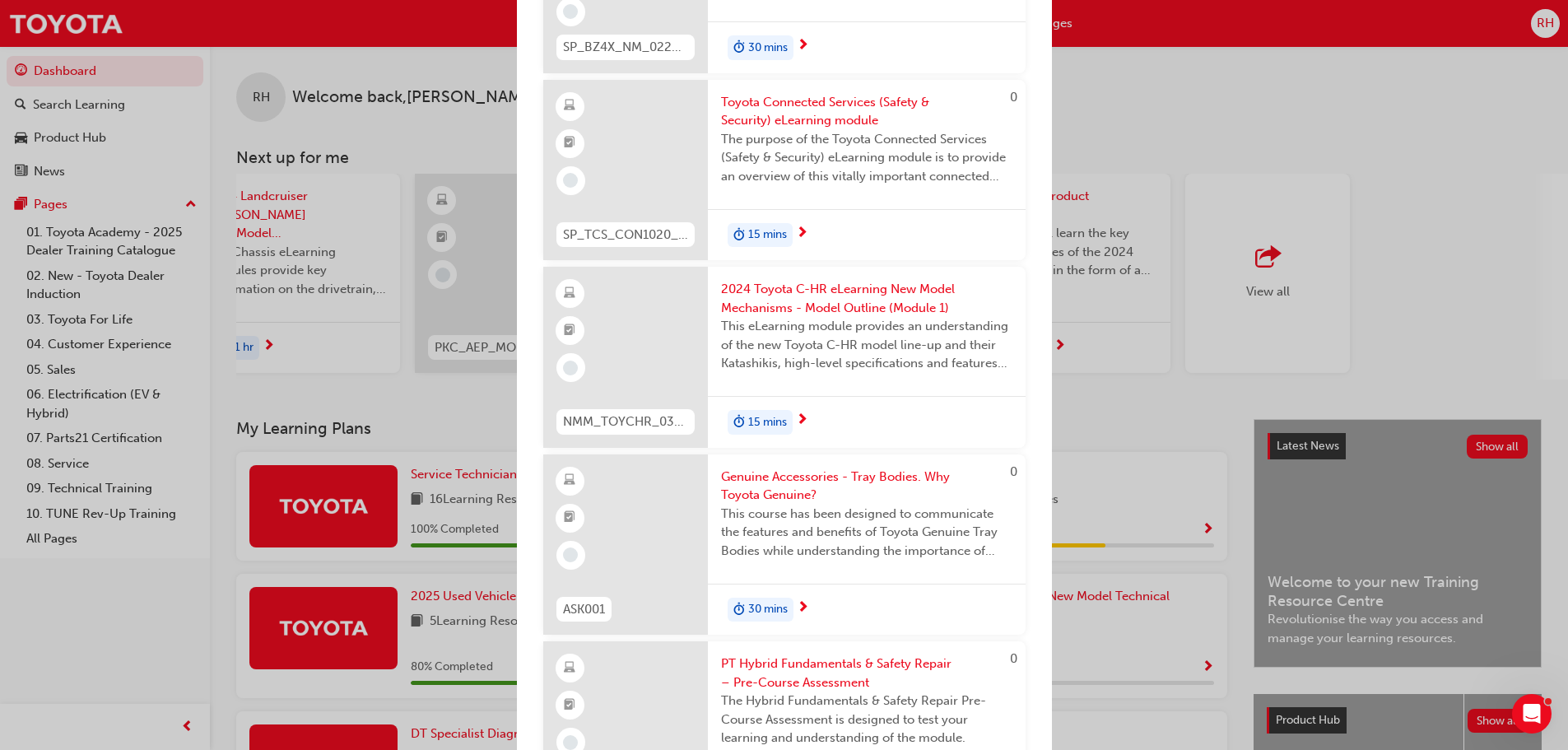
scroll to position [823, 0]
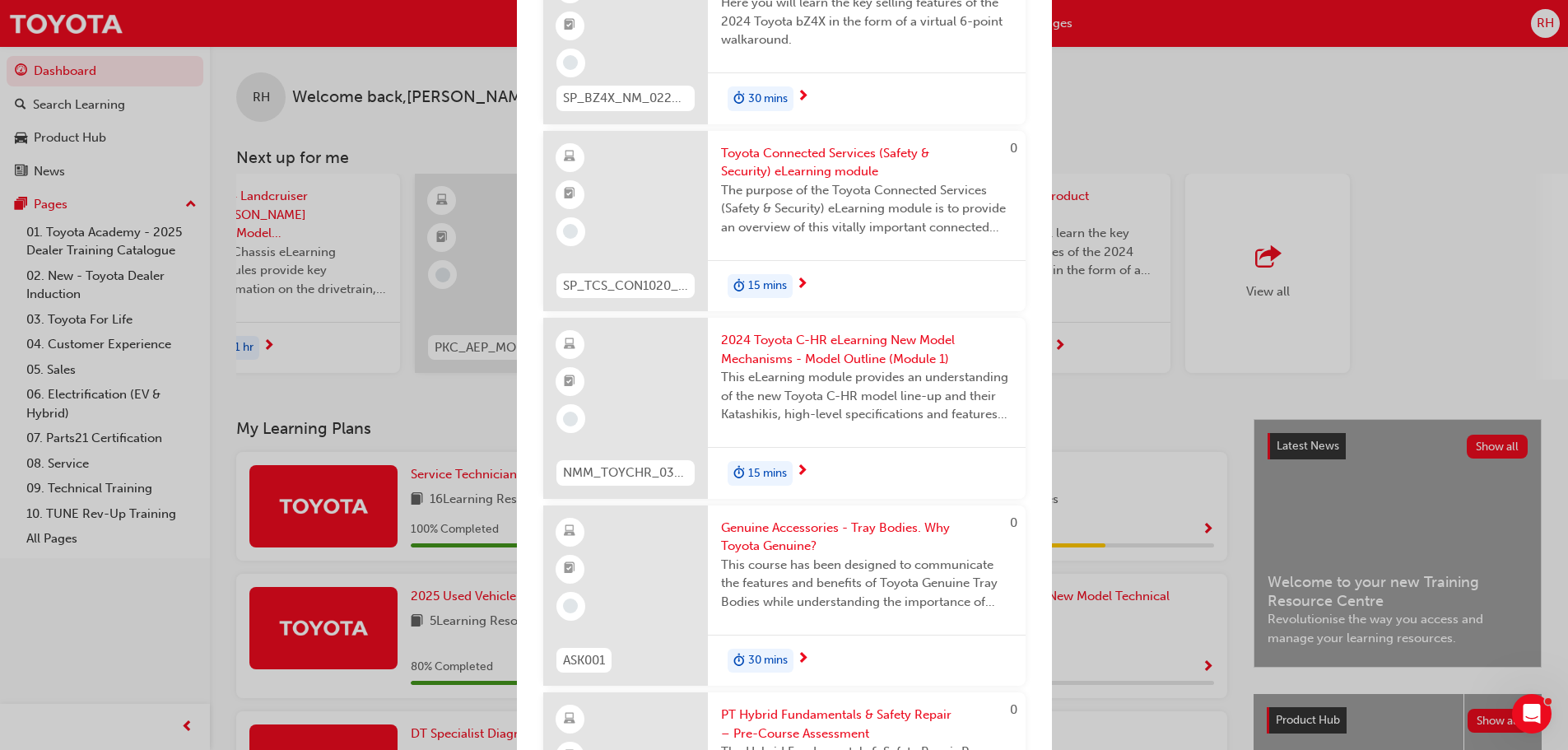
click at [1211, 83] on div "Next up for me CORH-PROD-EL 2024 Corolla Hatch Product Training The Corolla Hat…" at bounding box center [784, 375] width 1568 height 750
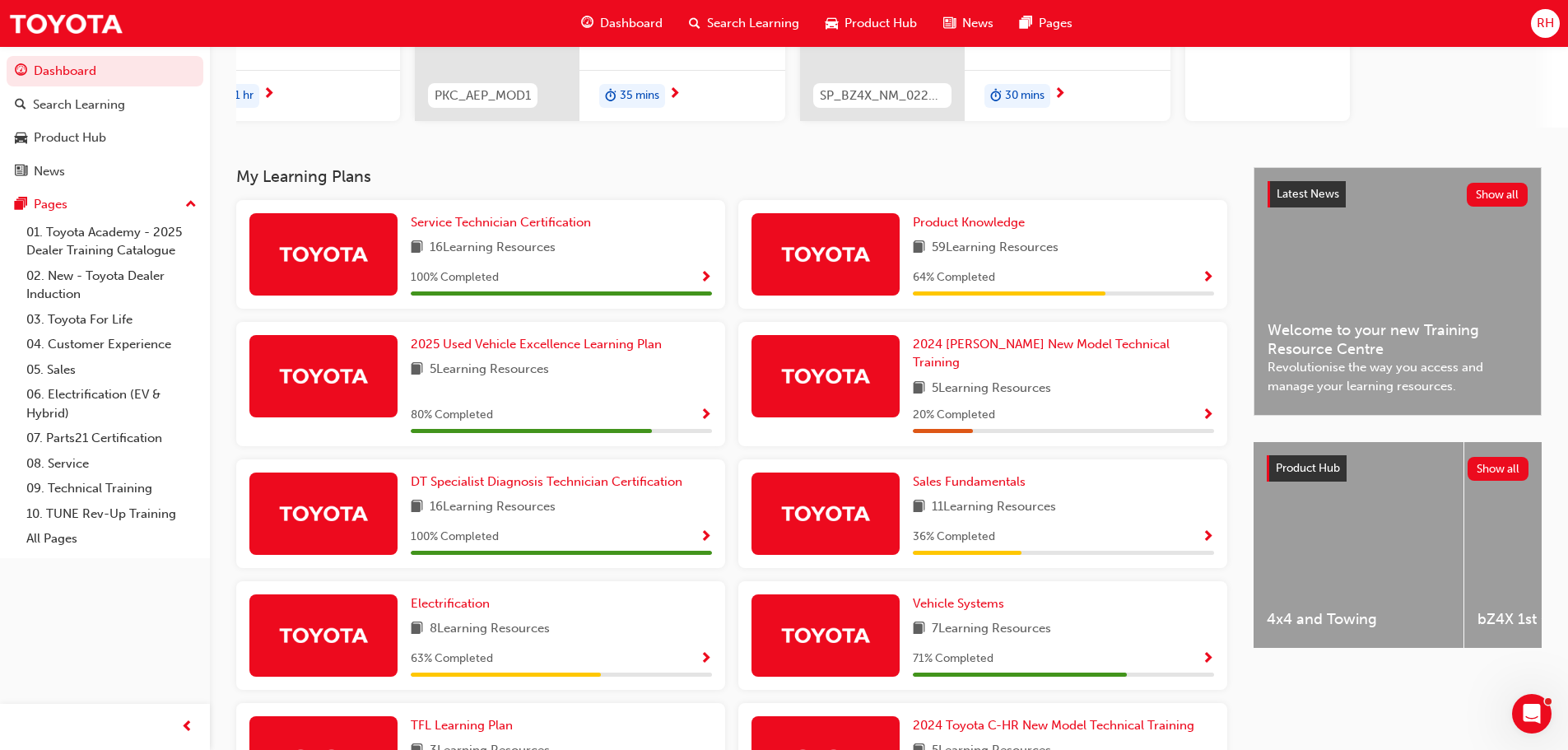
scroll to position [329, 0]
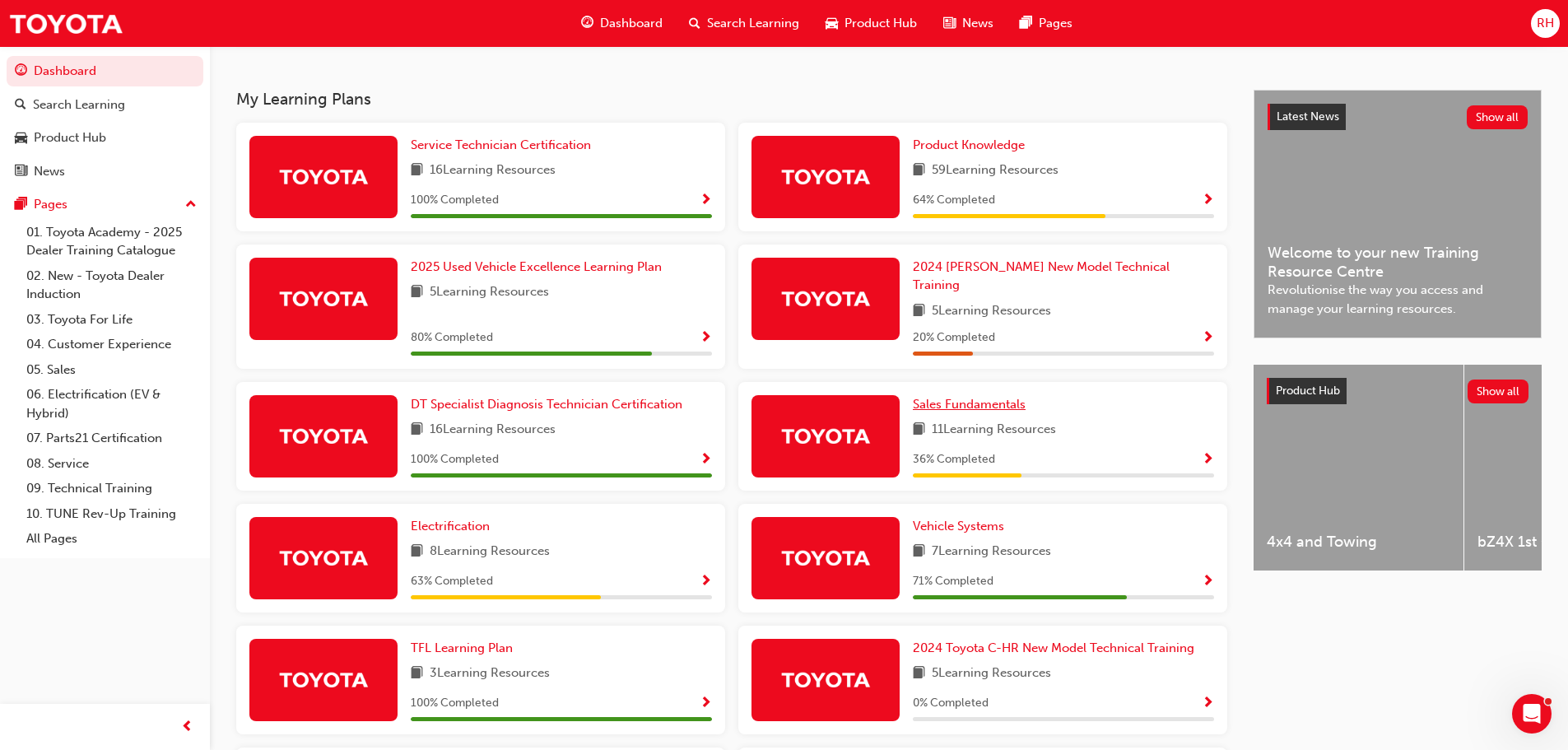
click at [961, 397] on span "Sales Fundamentals" at bounding box center [969, 404] width 112 height 14
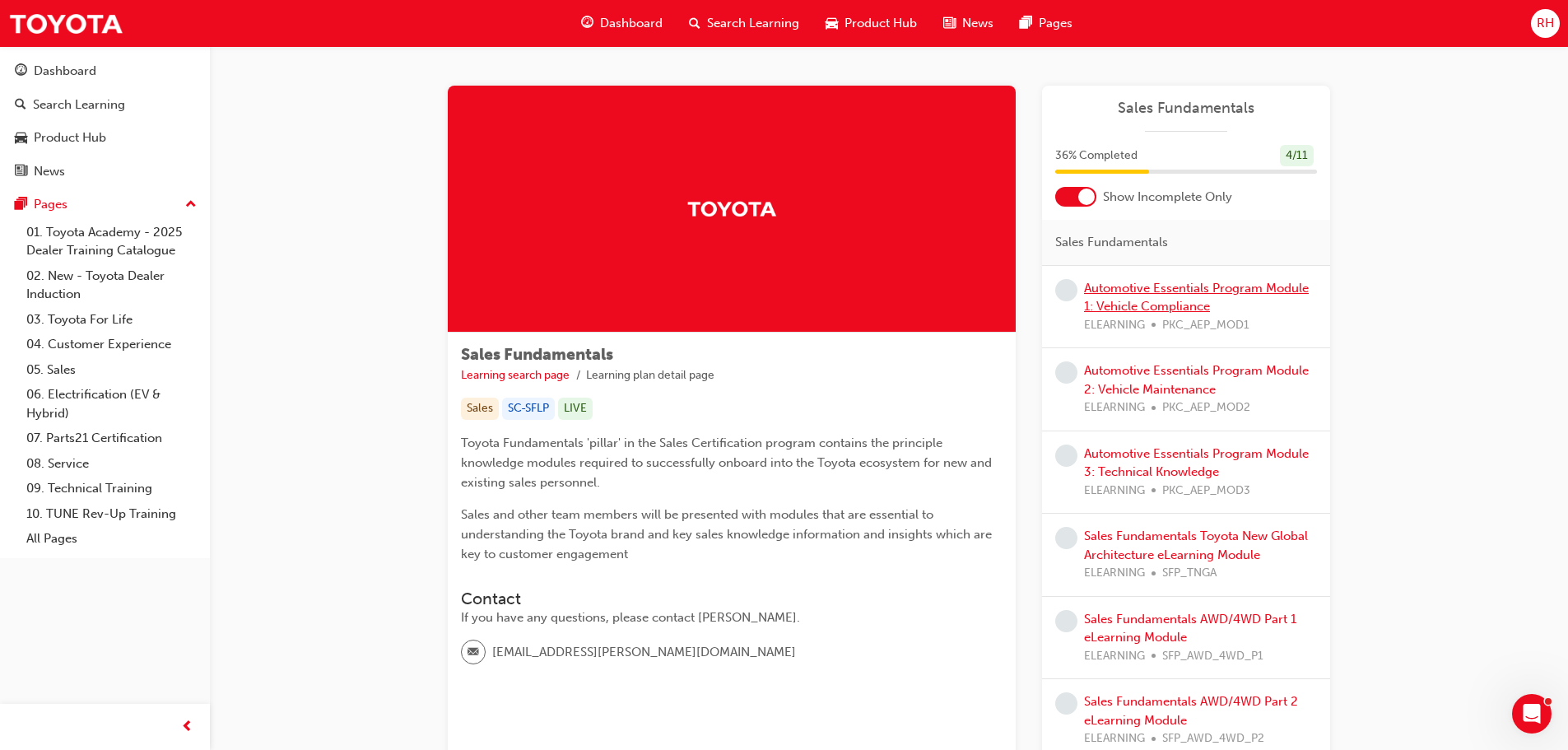
click at [1163, 293] on link "Automotive Essentials Program Module 1: Vehicle Compliance" at bounding box center [1197, 298] width 225 height 34
